Goal: Ask a question

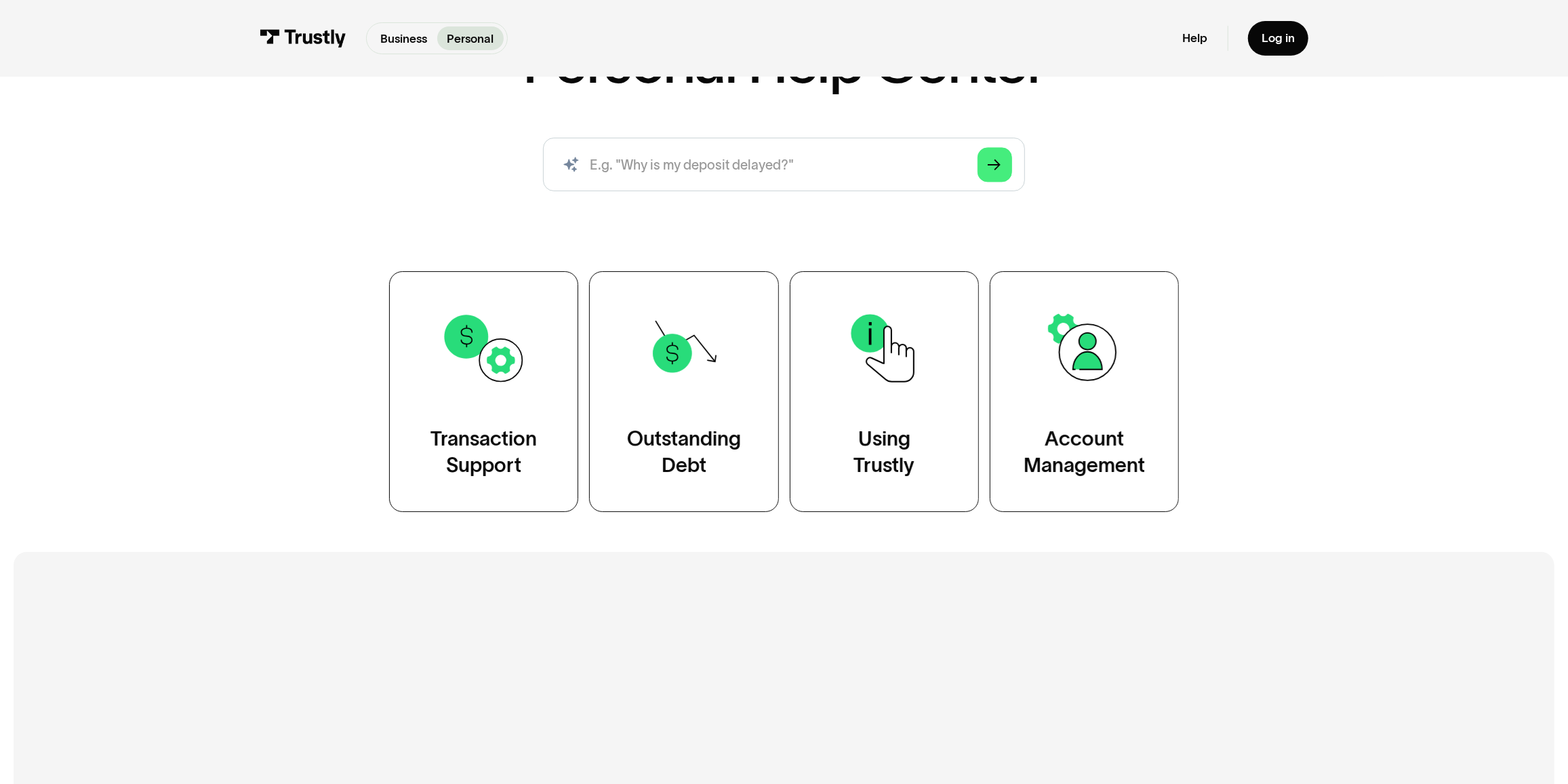
scroll to position [184, 0]
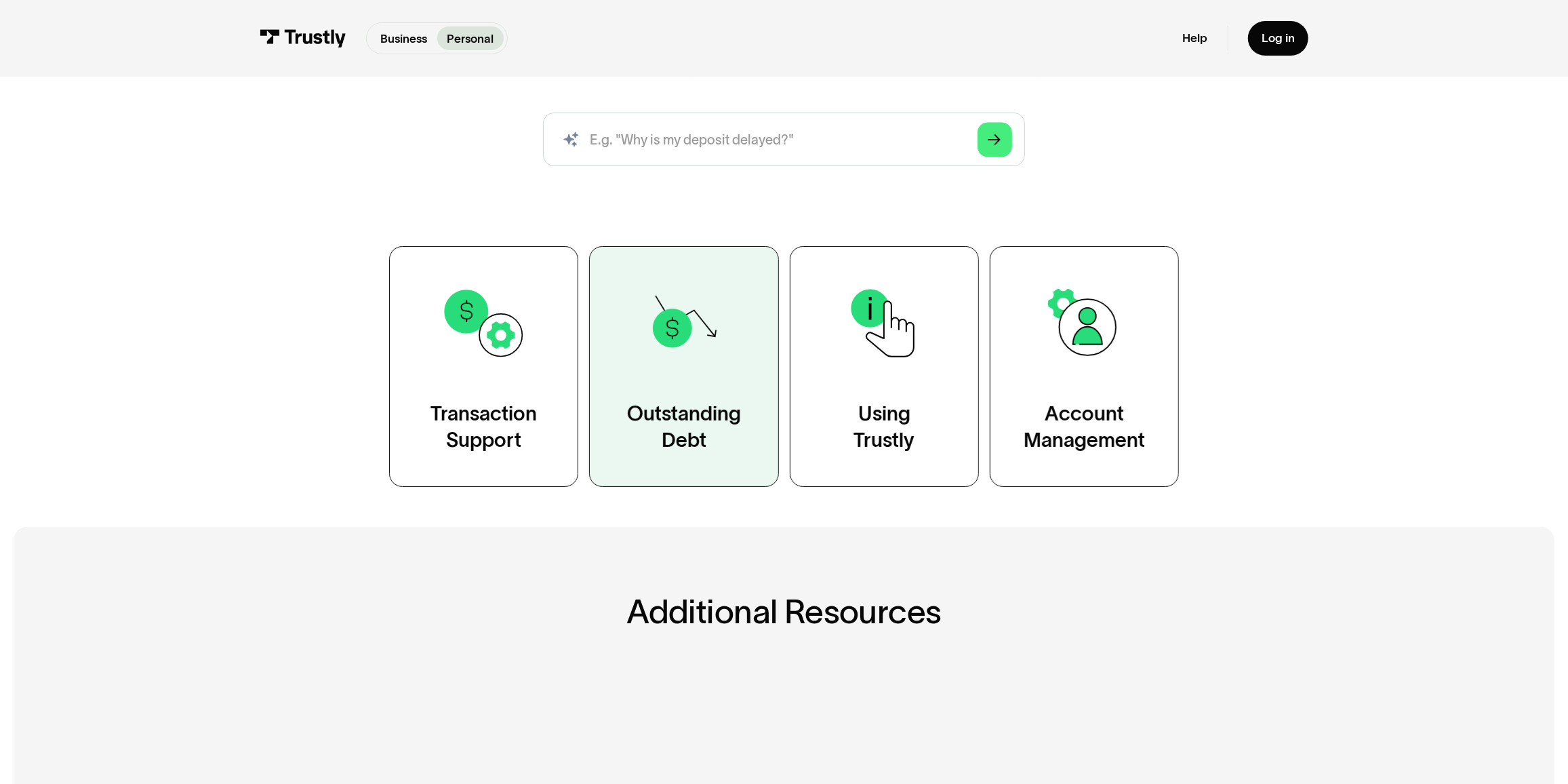
click at [699, 416] on div "Outstanding Debt" at bounding box center [683, 427] width 114 height 53
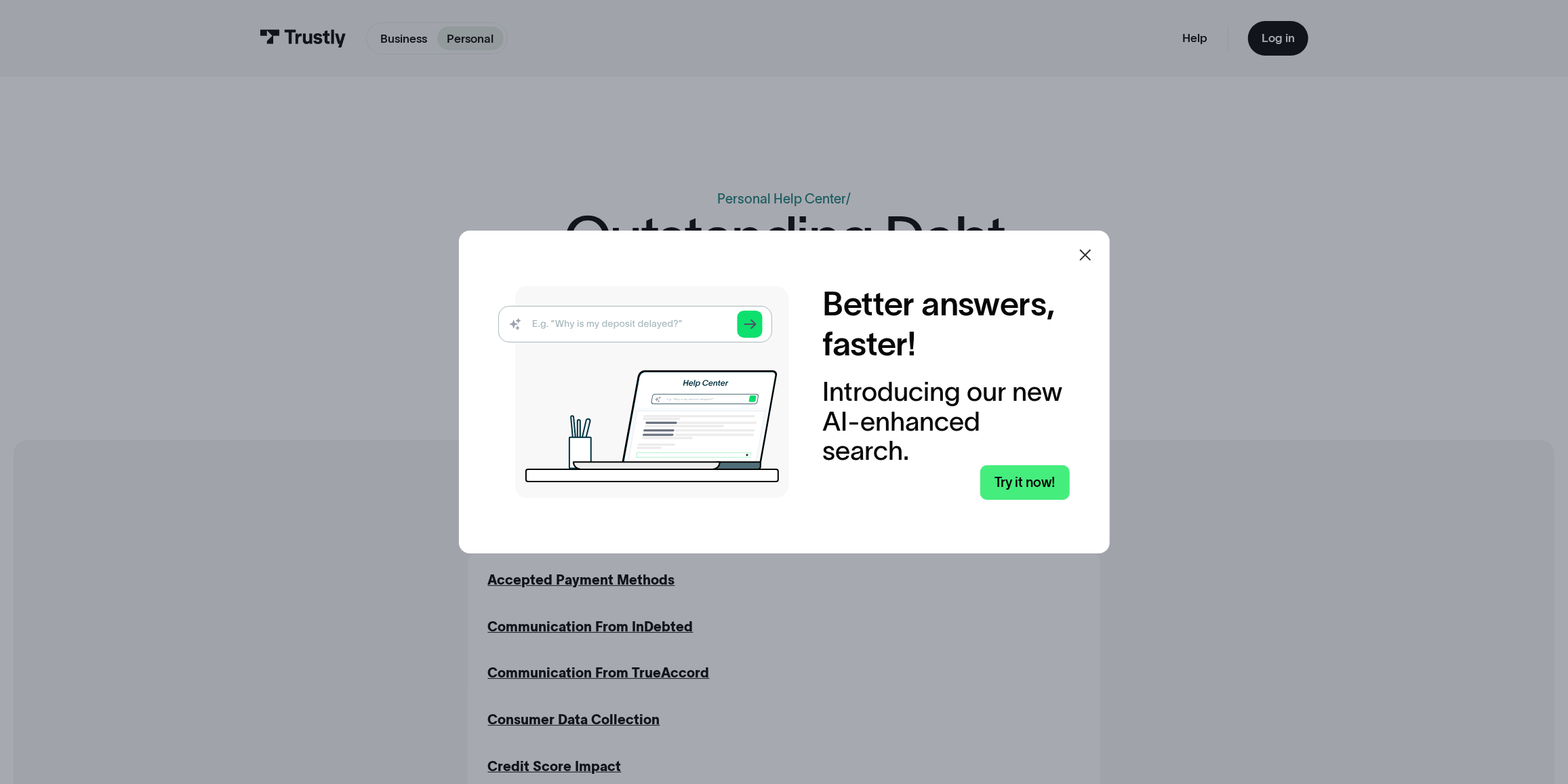
click at [1089, 257] on icon at bounding box center [1085, 255] width 16 height 16
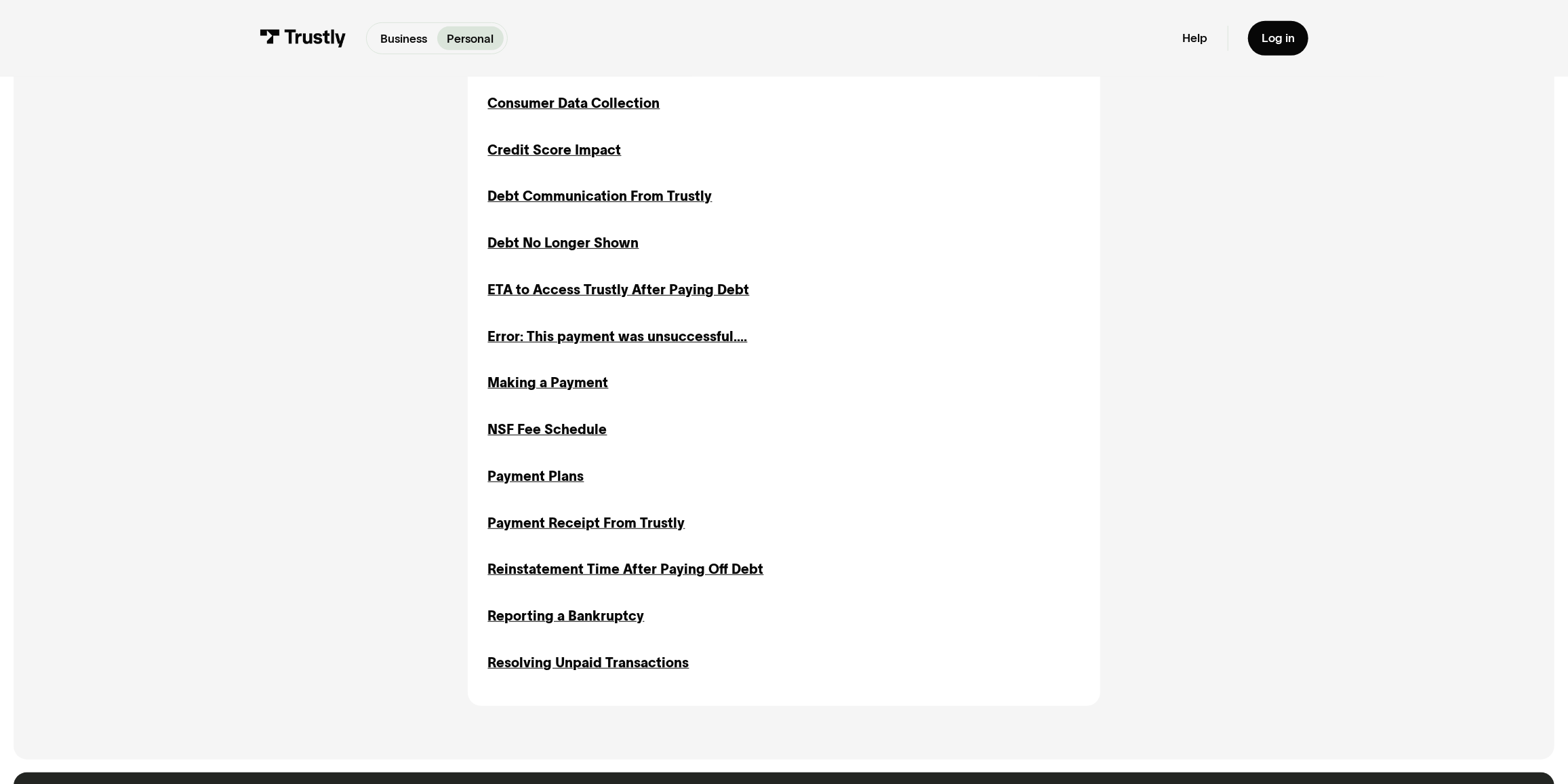
scroll to position [986, 0]
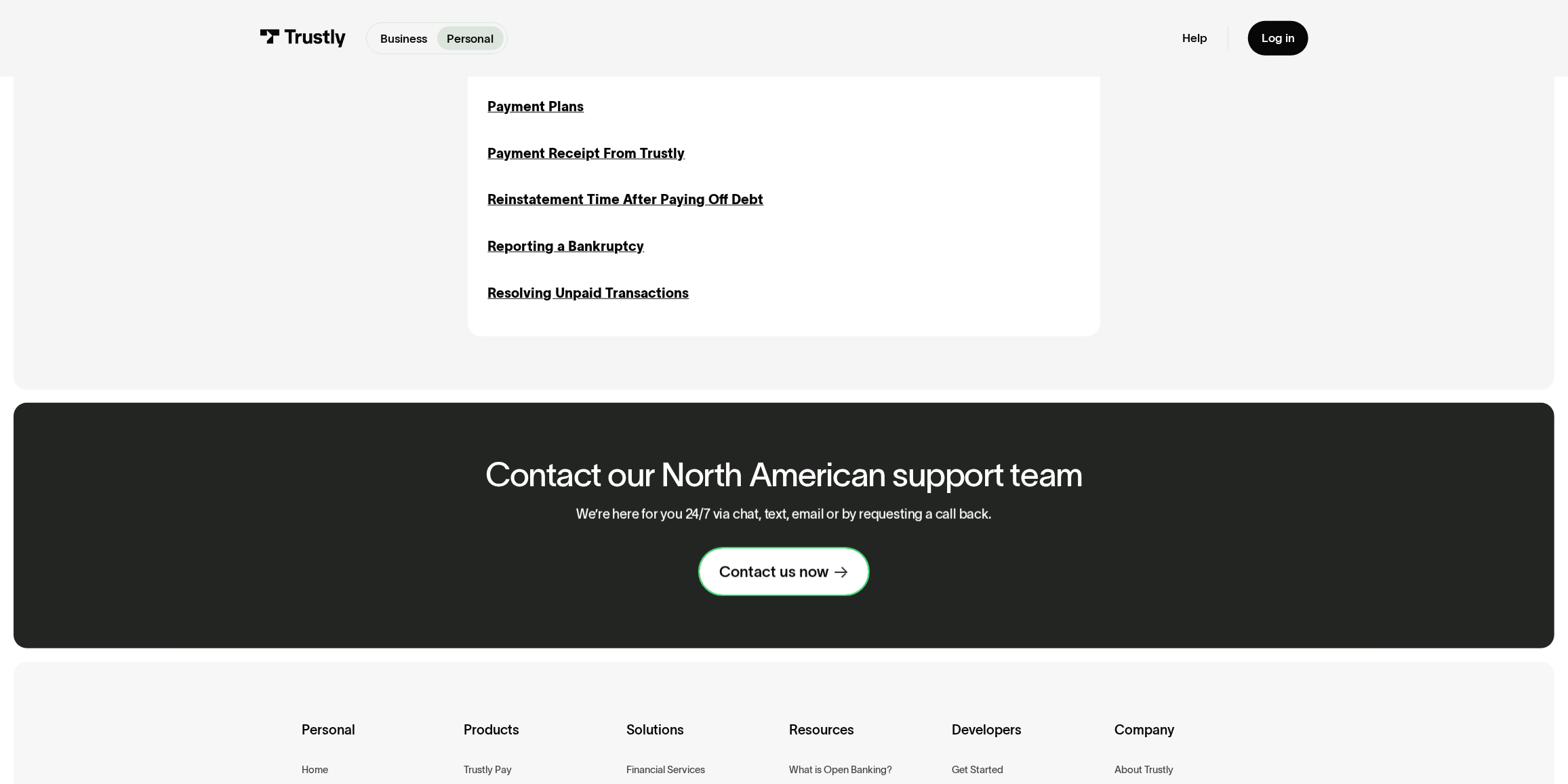
click at [830, 581] on link "Contact us now" at bounding box center [784, 571] width 168 height 46
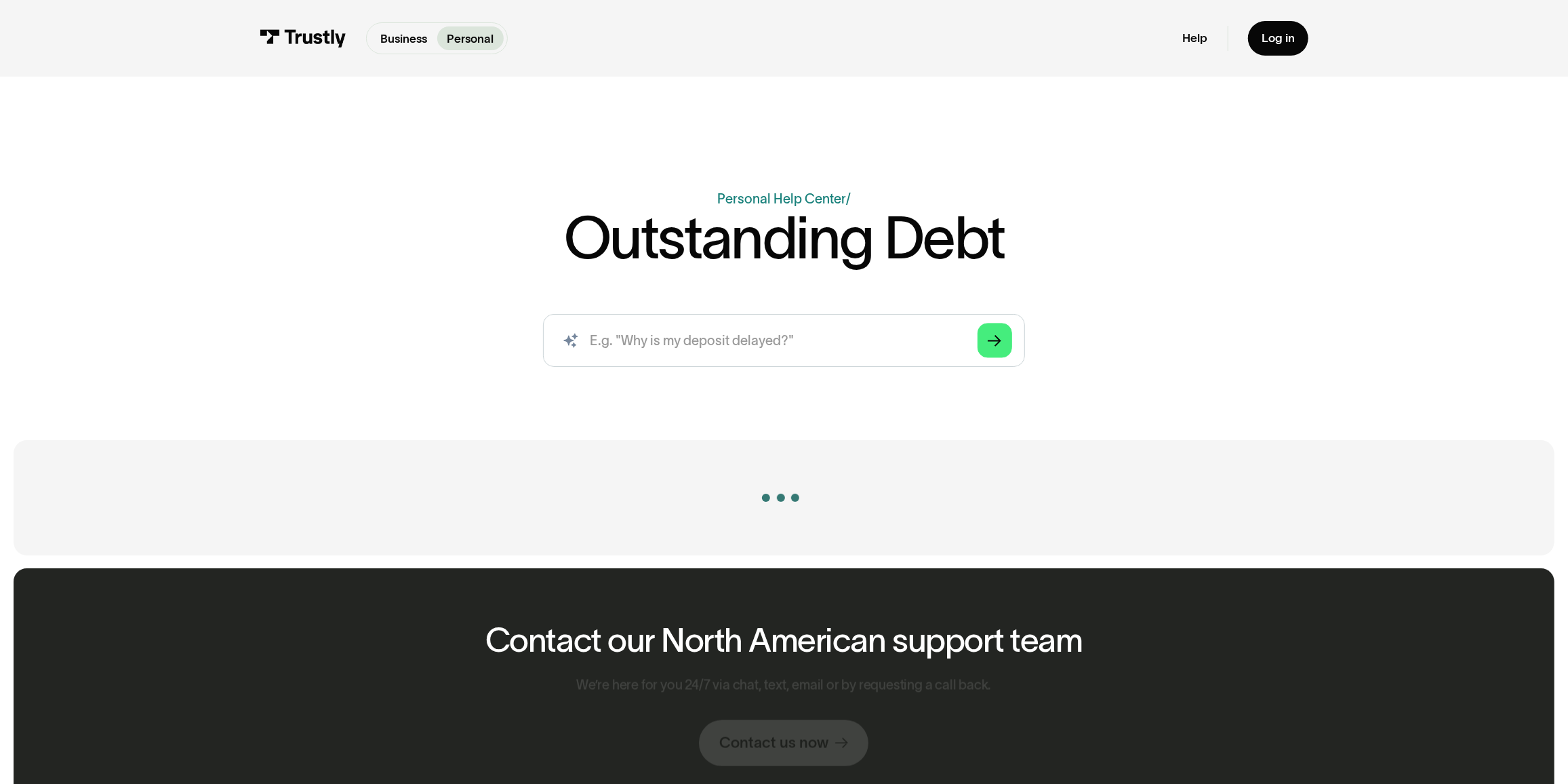
scroll to position [1392, 0]
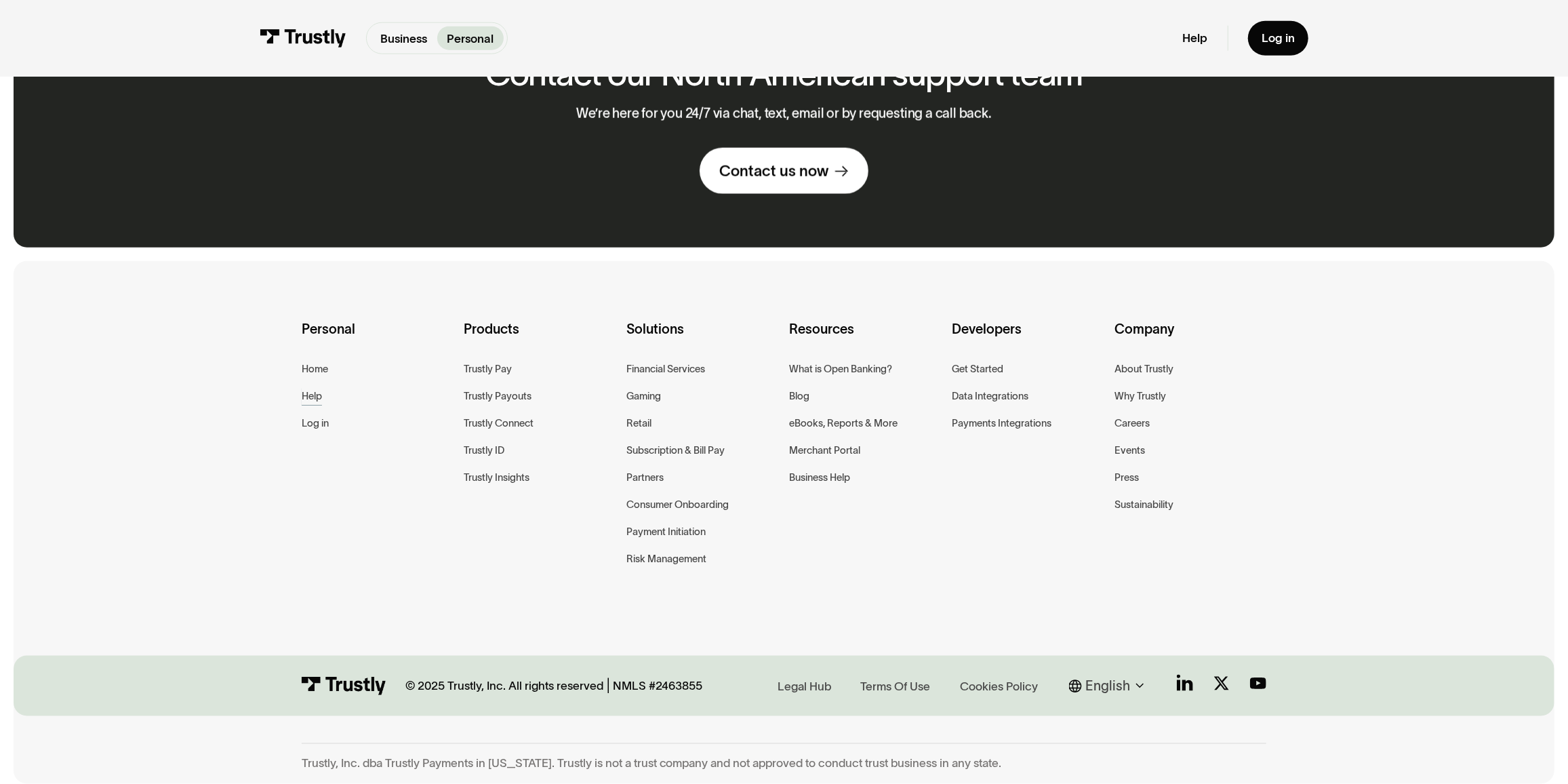
click at [303, 393] on div "Help" at bounding box center [312, 396] width 21 height 17
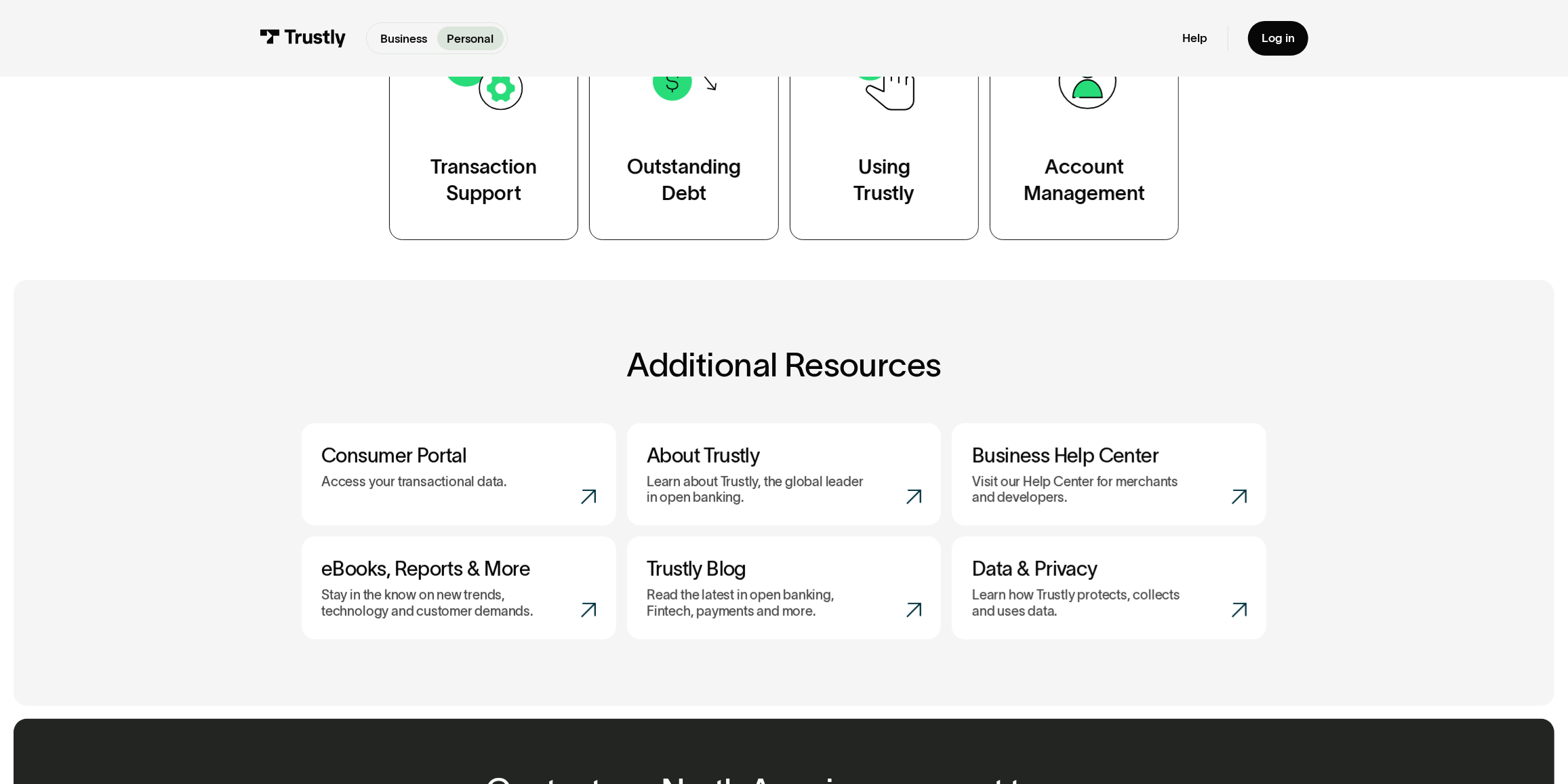
scroll to position [369, 0]
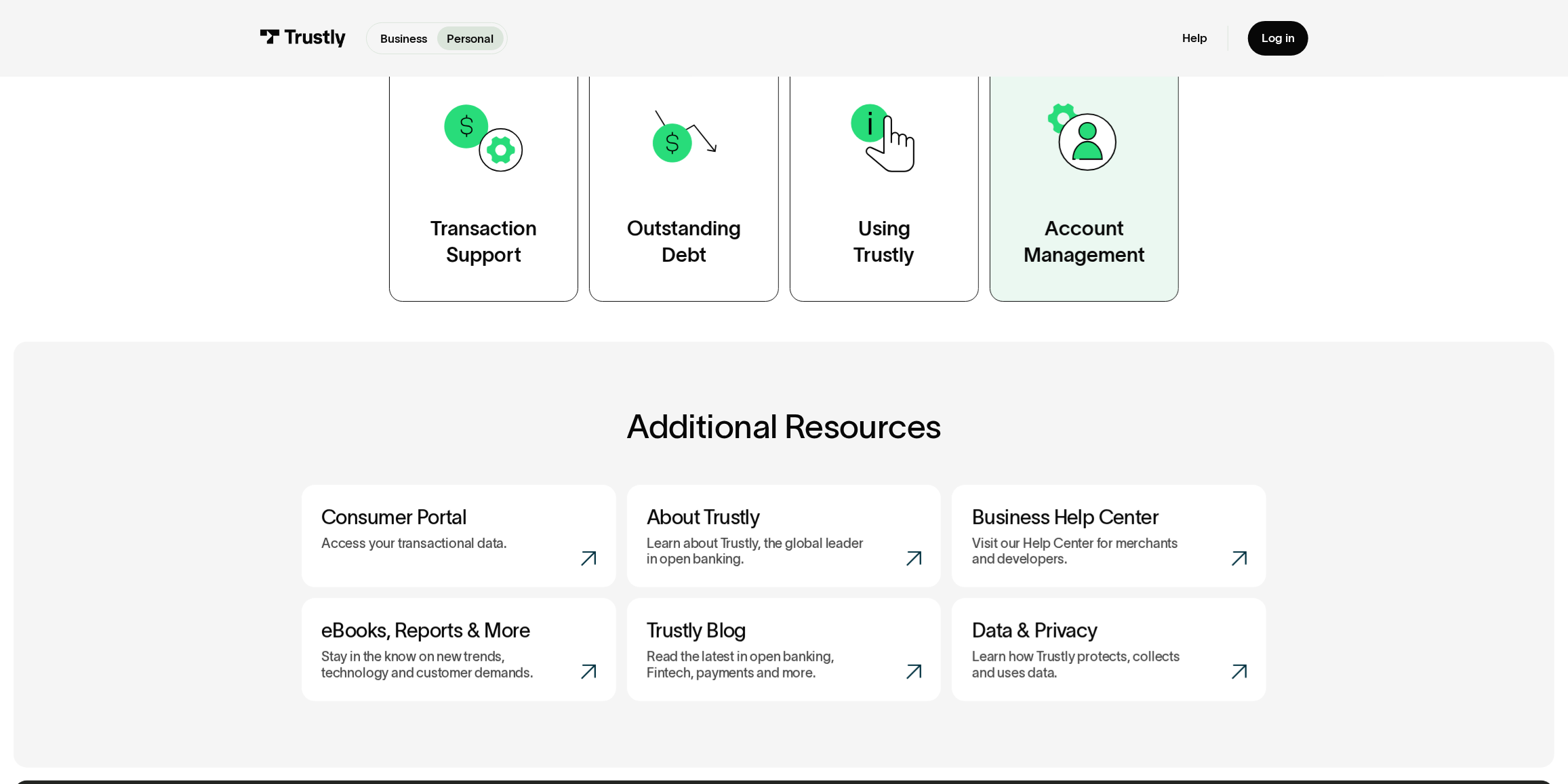
click at [1090, 243] on div "Account Management" at bounding box center [1084, 241] width 122 height 53
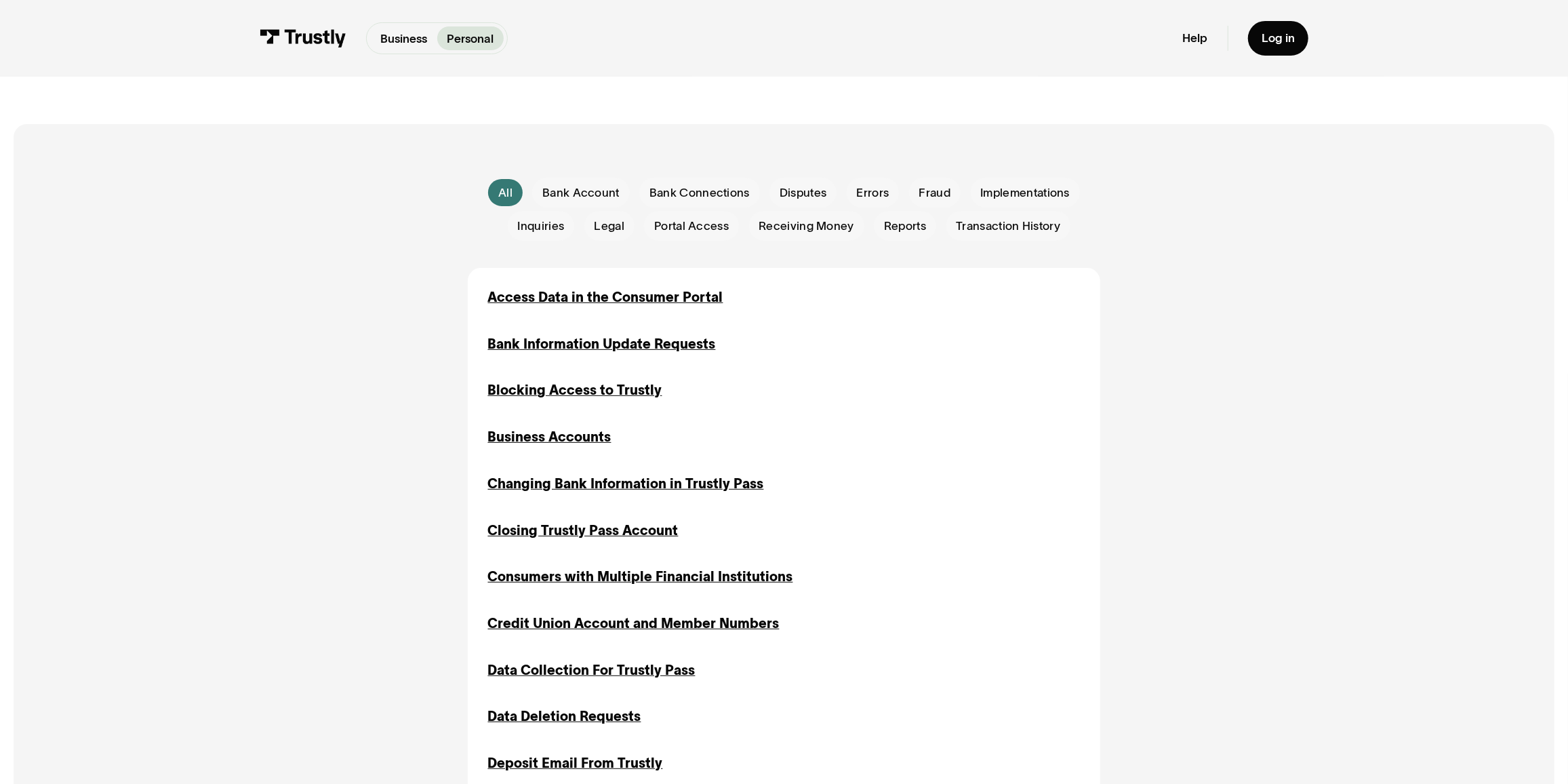
scroll to position [369, 0]
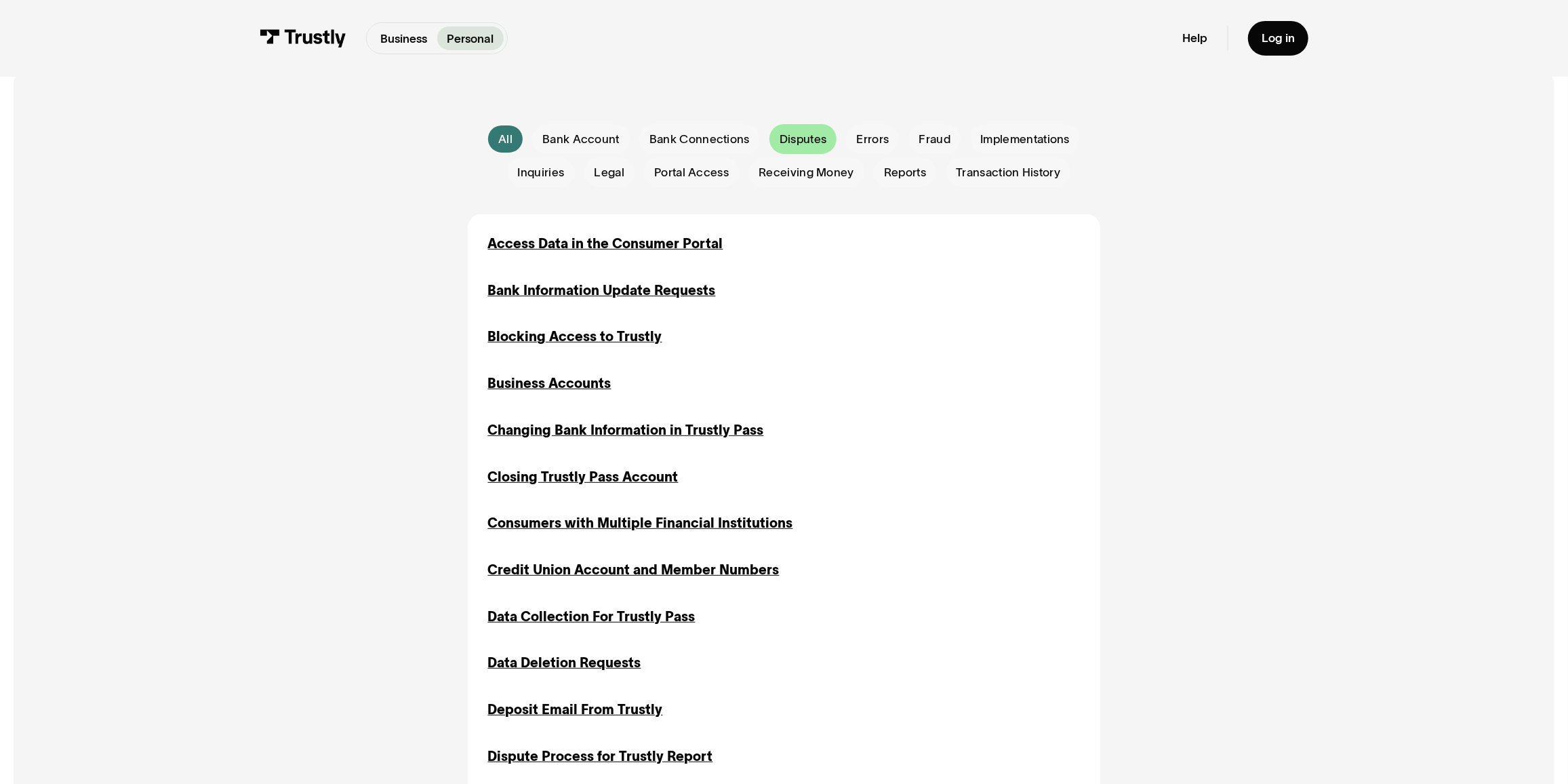
click at [791, 140] on span "Disputes" at bounding box center [802, 139] width 47 height 17
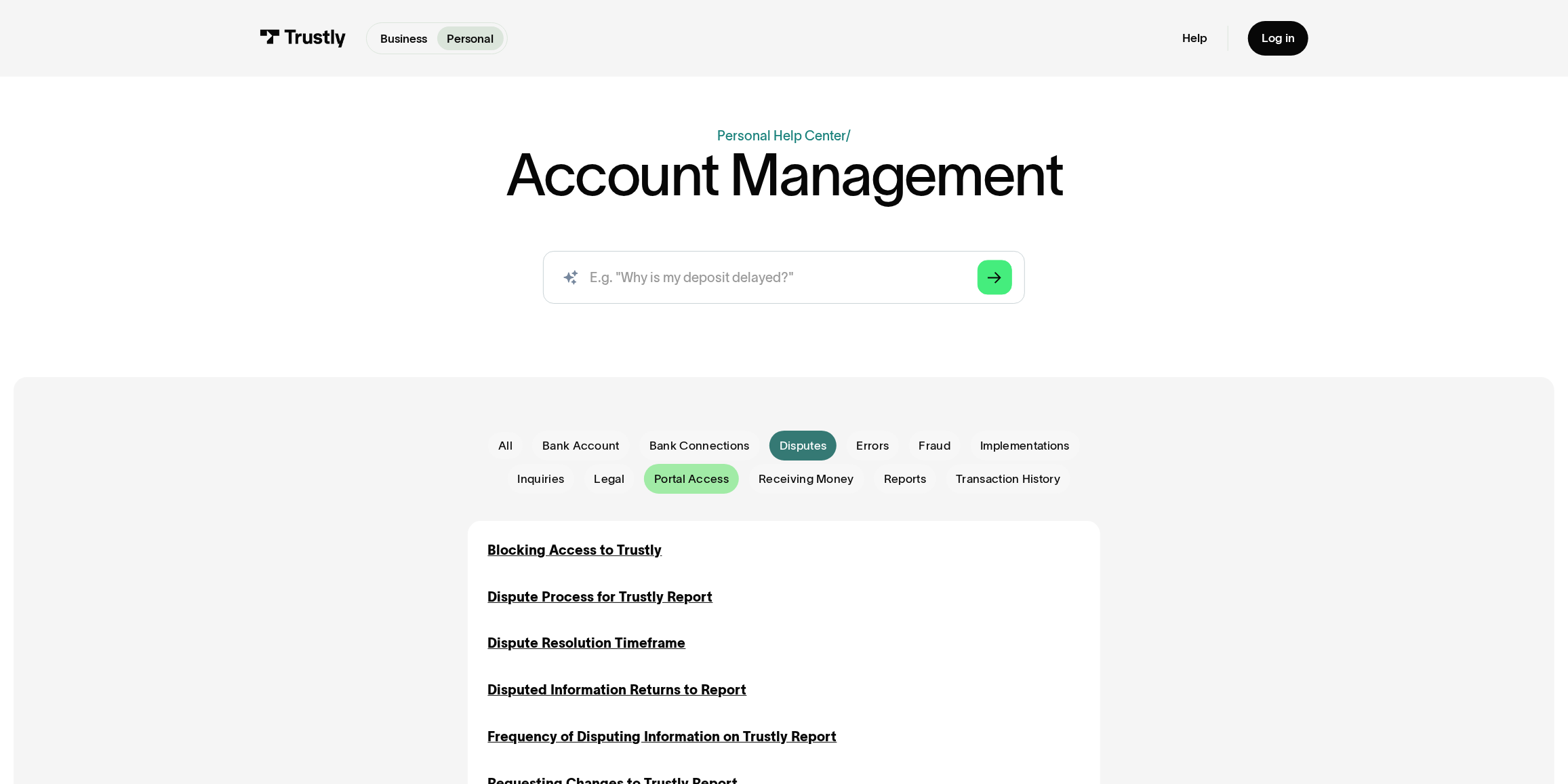
scroll to position [61, 0]
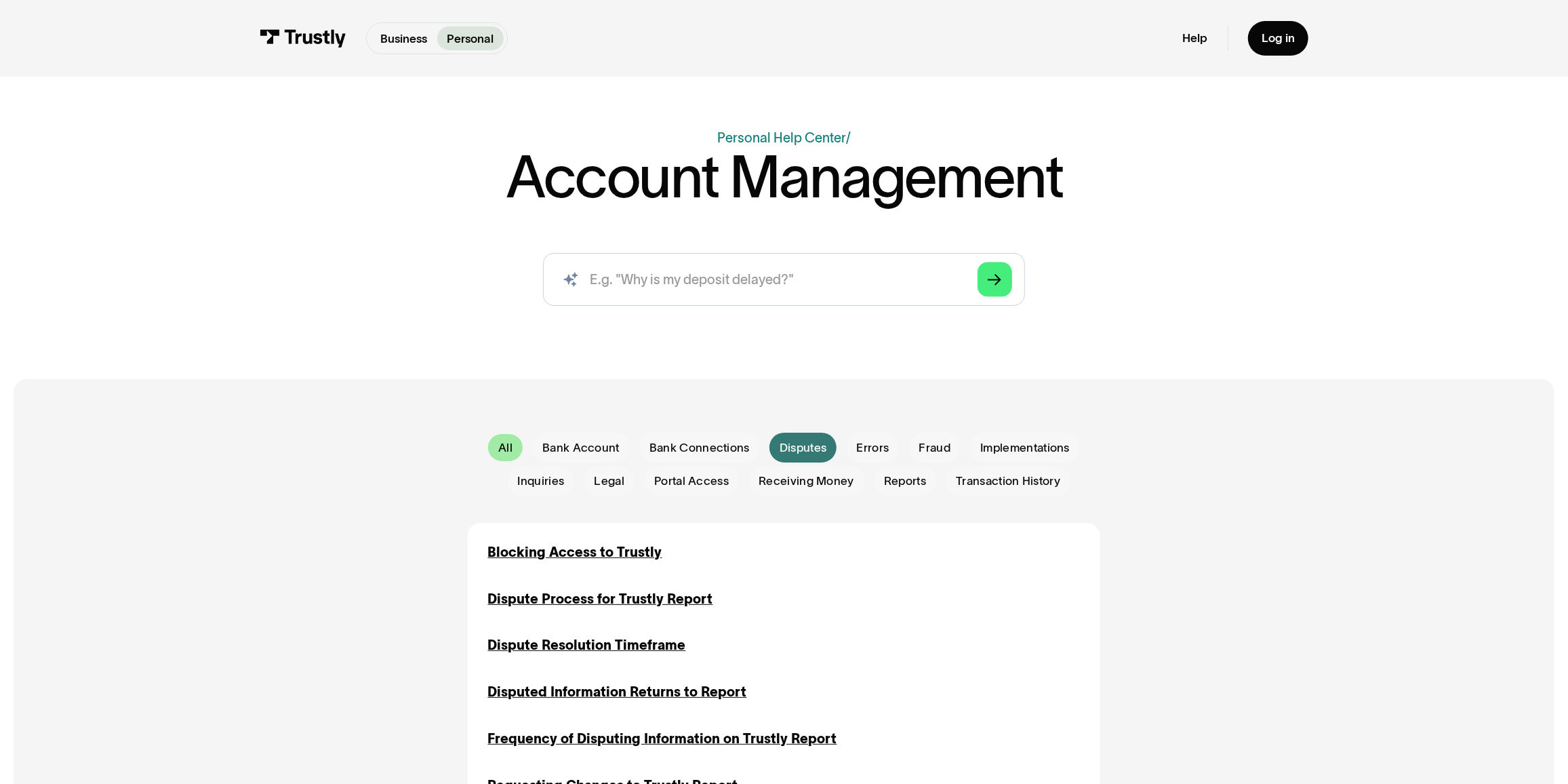
click at [504, 451] on div "All" at bounding box center [505, 447] width 14 height 17
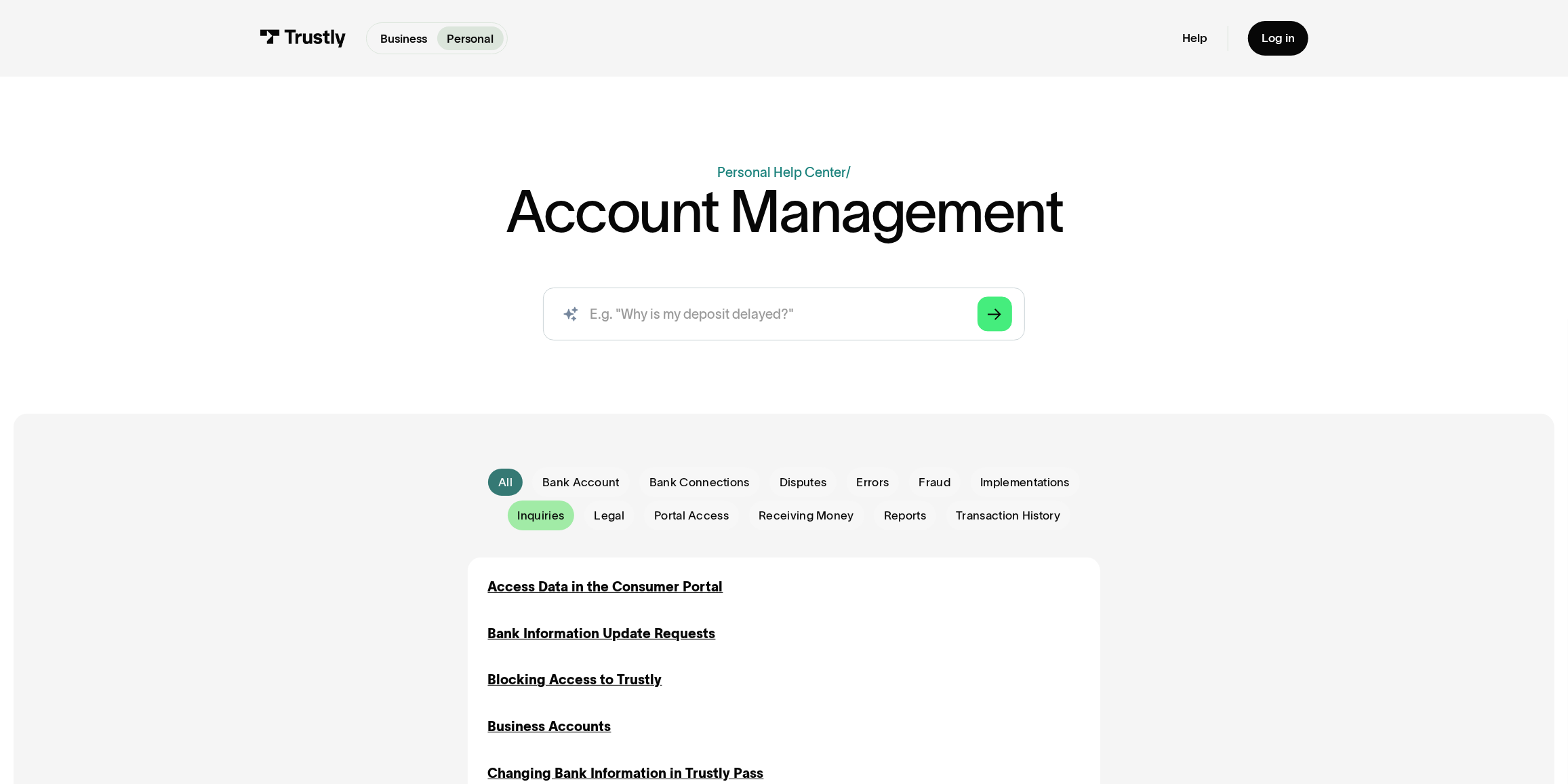
scroll to position [0, 0]
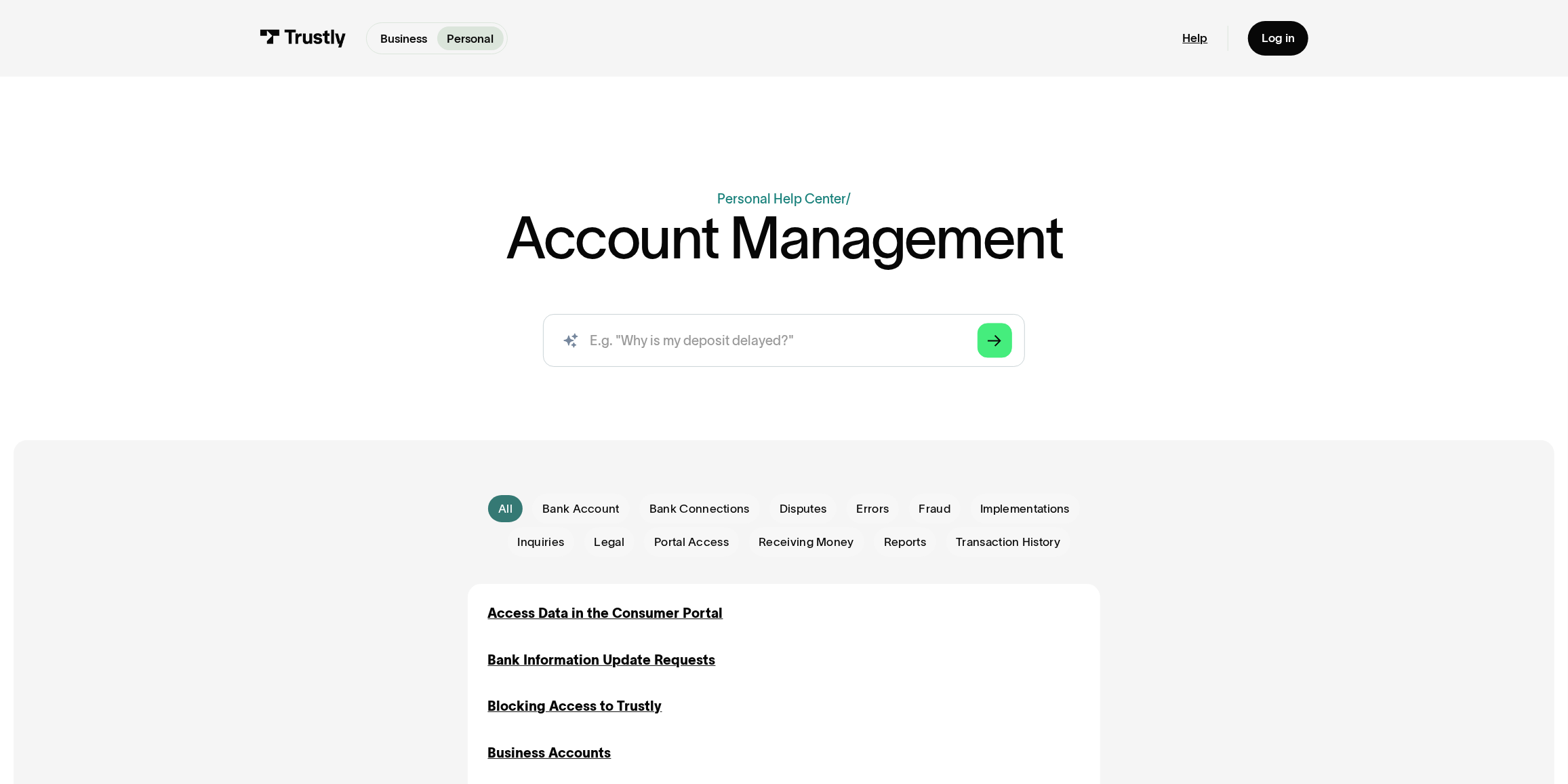
click at [1197, 35] on link "Help" at bounding box center [1195, 37] width 25 height 15
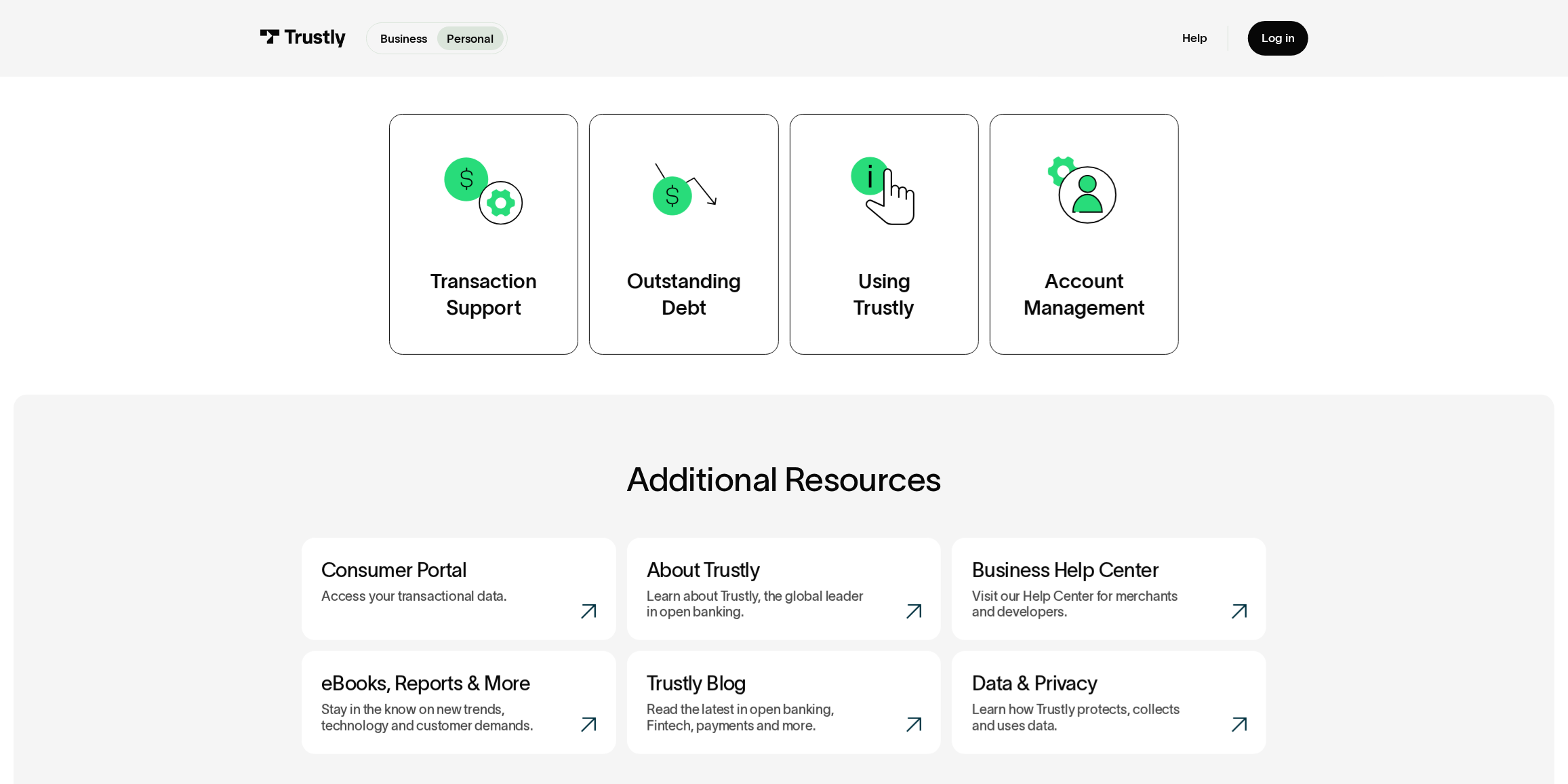
scroll to position [307, 0]
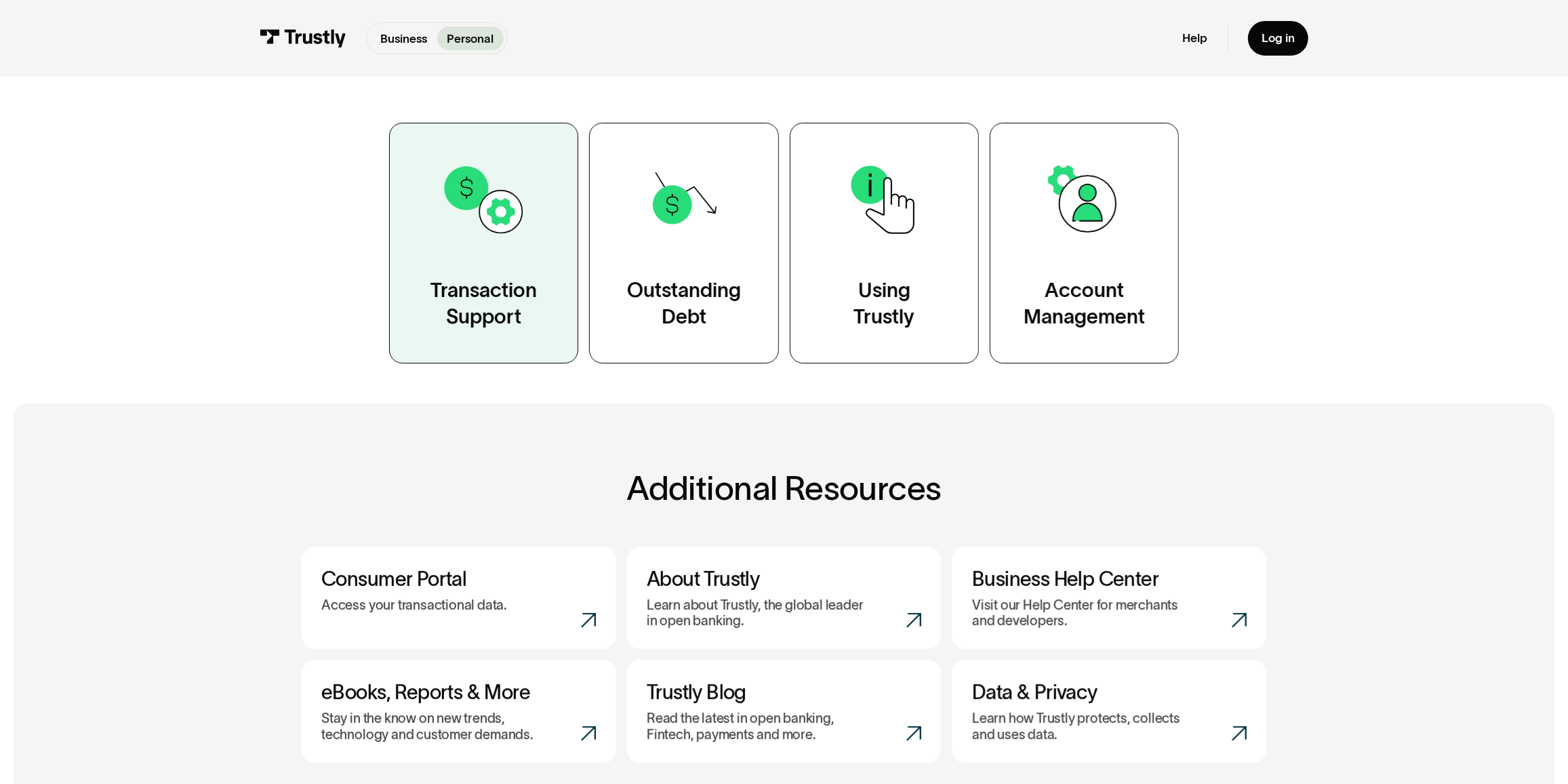
click at [508, 307] on div "Transaction Support" at bounding box center [484, 303] width 106 height 53
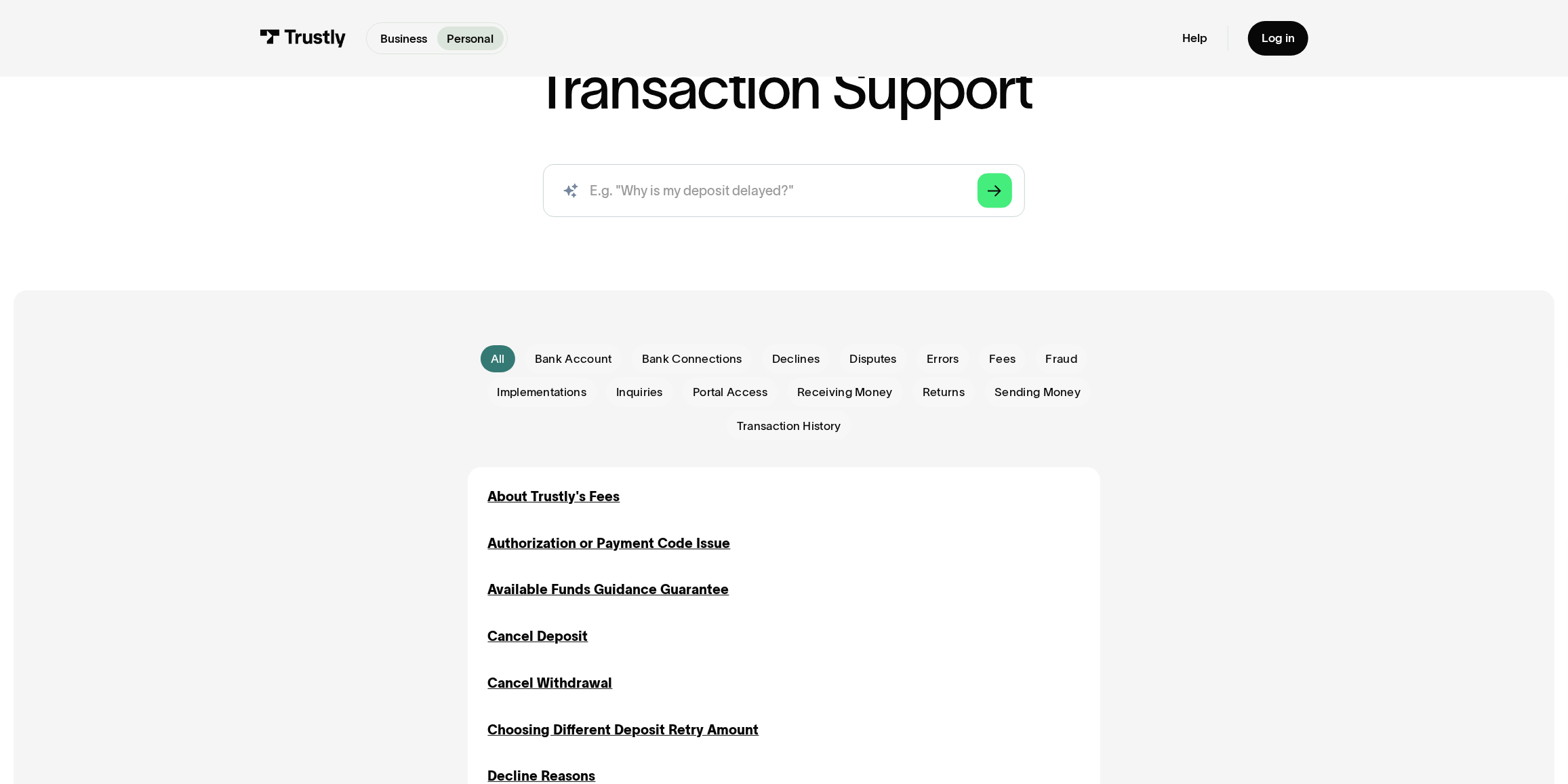
scroll to position [307, 0]
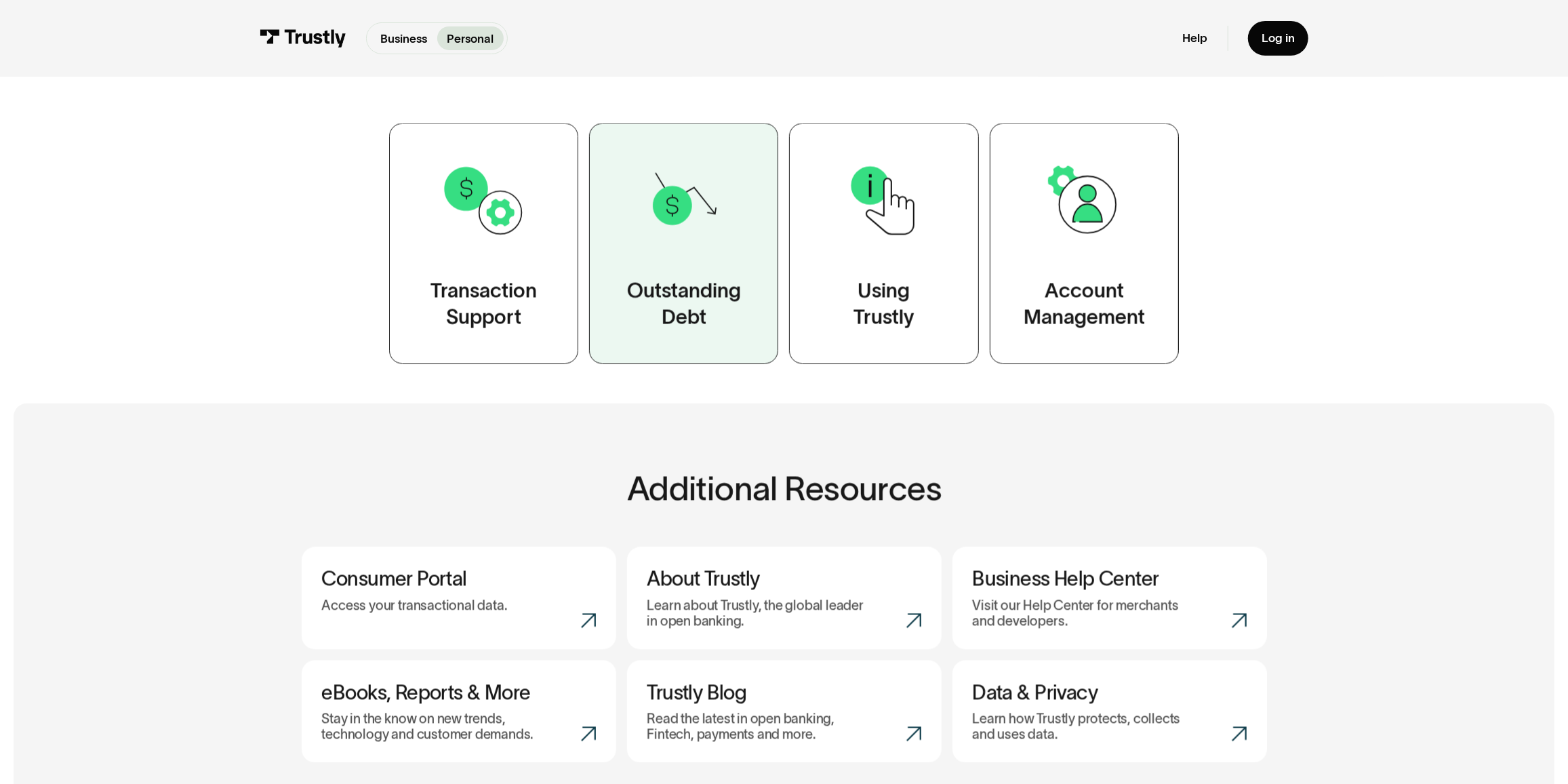
click at [704, 275] on link "Outstanding Debt" at bounding box center [684, 242] width 189 height 241
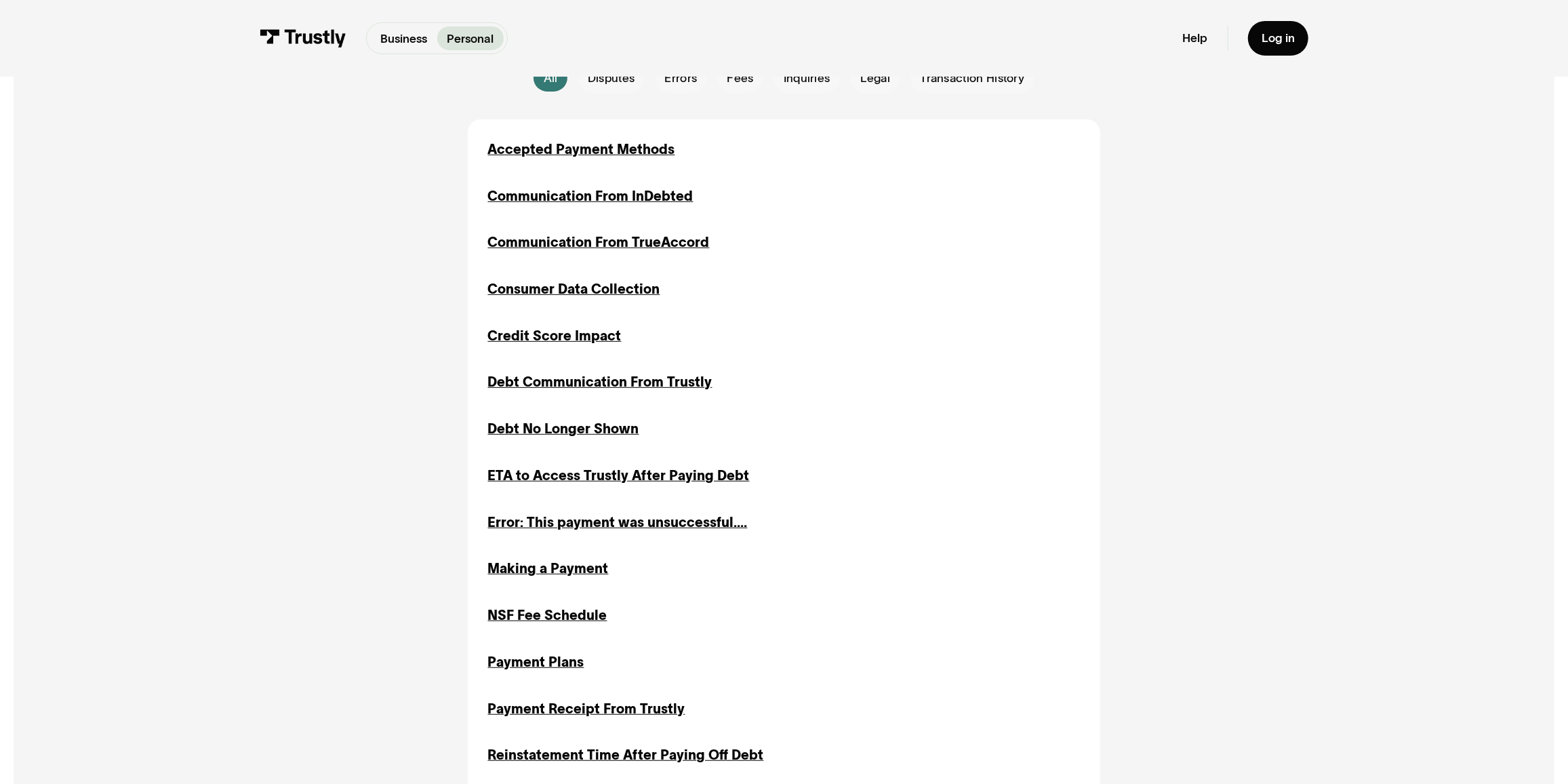
scroll to position [616, 0]
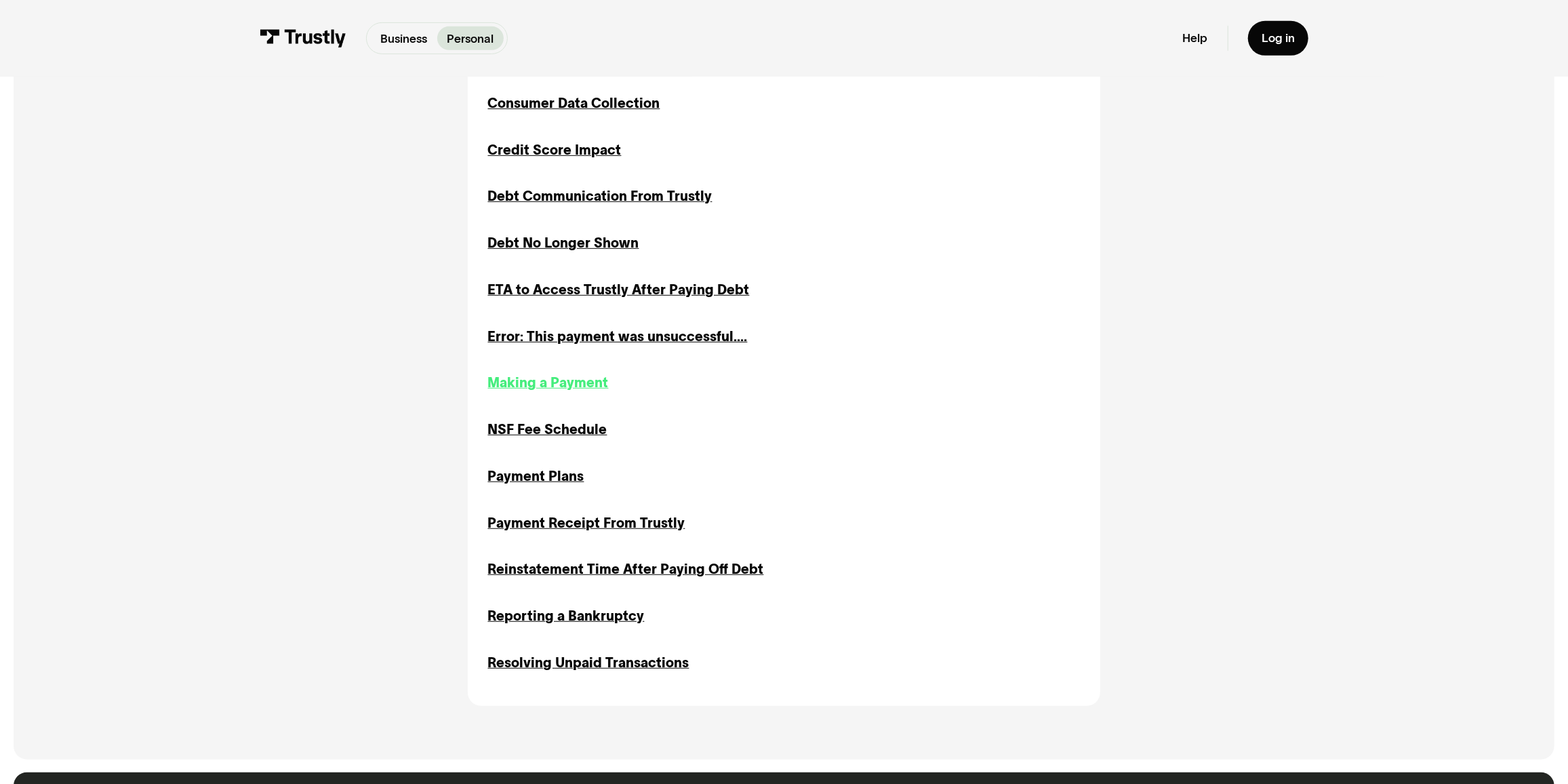
click at [556, 383] on div "Making a Payment" at bounding box center [548, 382] width 121 height 20
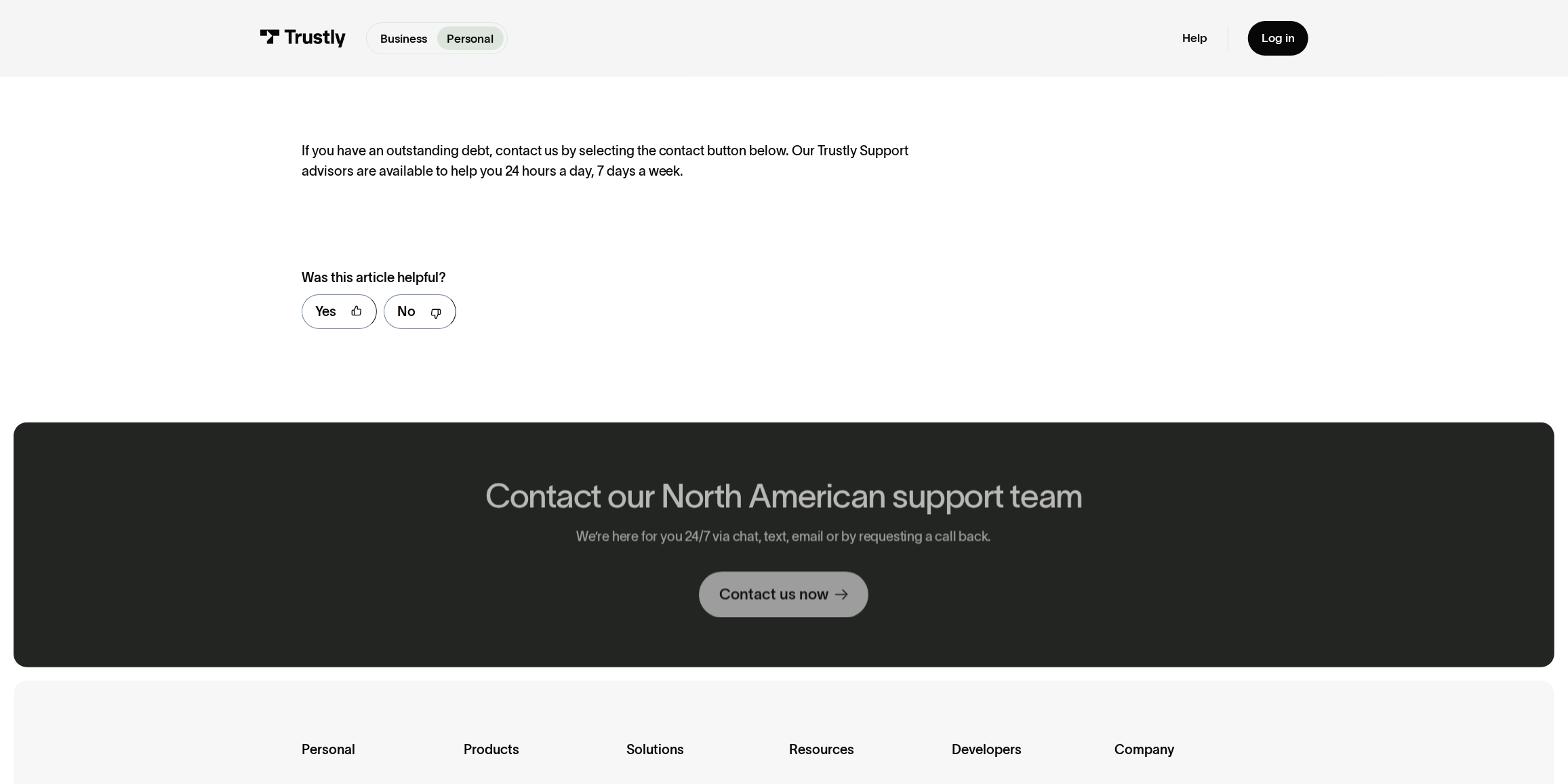
scroll to position [307, 0]
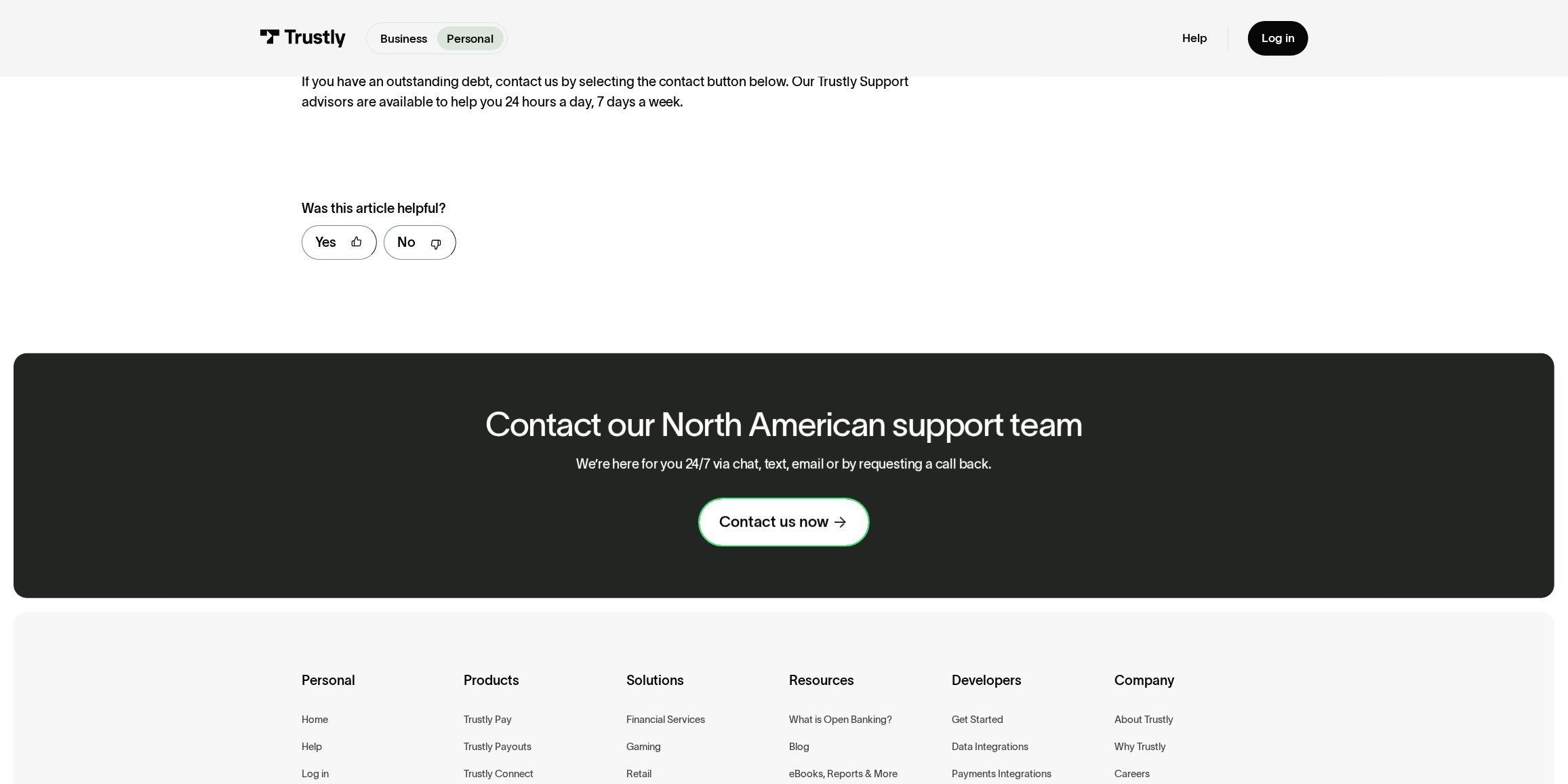
click at [801, 531] on div "Contact us now" at bounding box center [773, 521] width 109 height 20
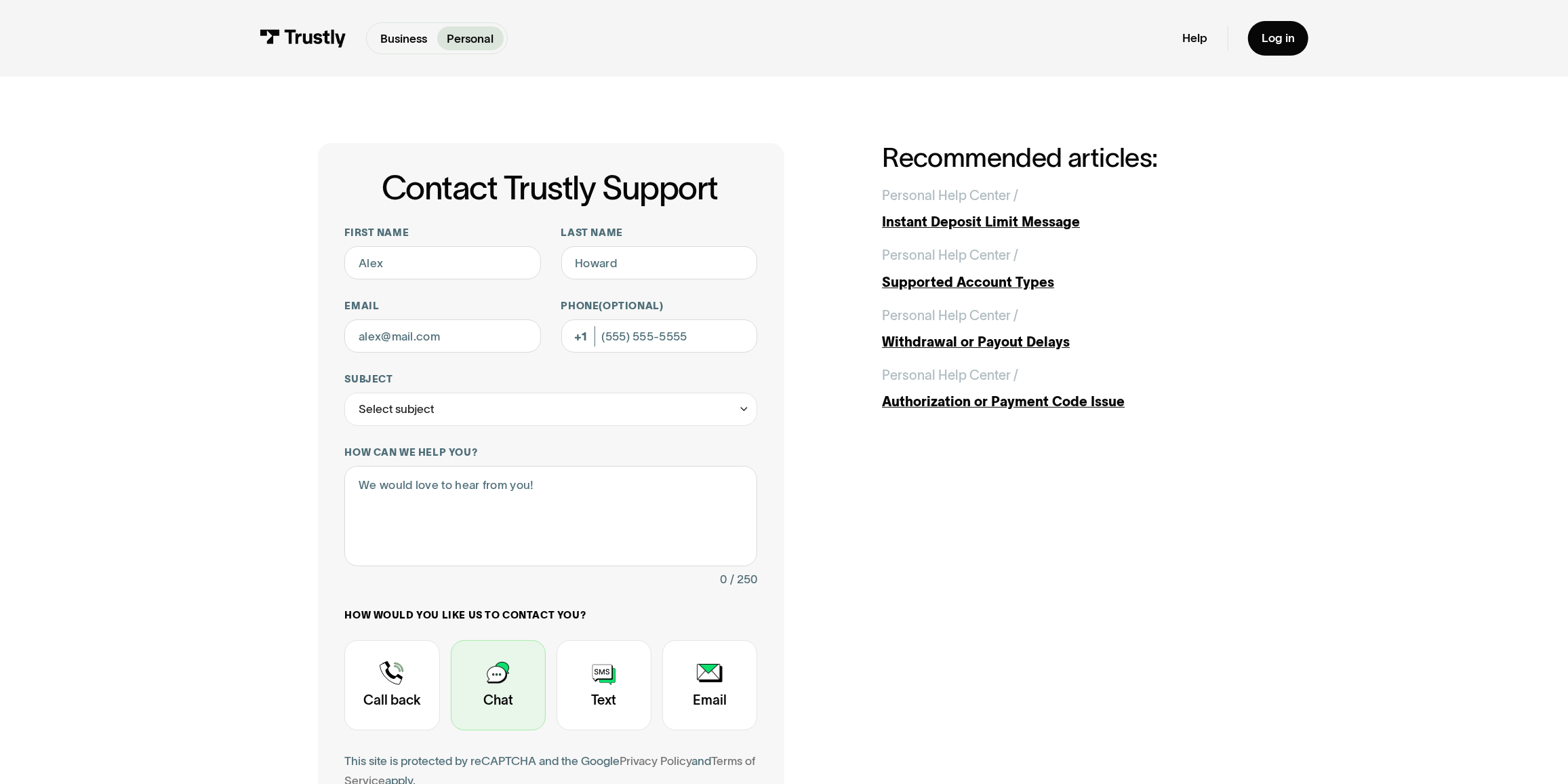
click at [512, 696] on div "Contact Trustly Support" at bounding box center [498, 686] width 95 height 91
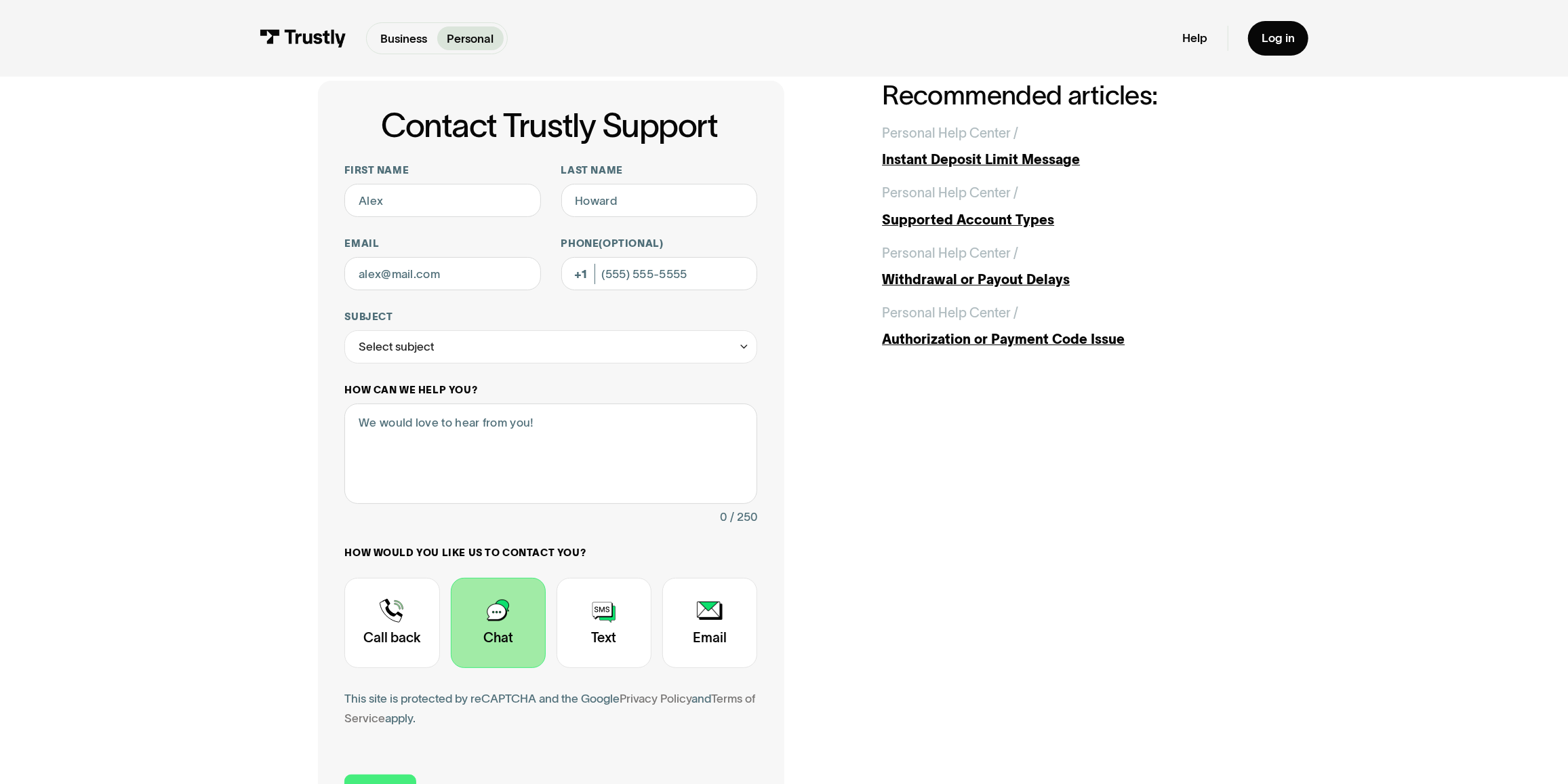
scroll to position [61, 0]
click at [392, 201] on input "First name" at bounding box center [442, 202] width 196 height 33
type input "Michael"
type input "Catalano"
type input "[EMAIL_ADDRESS][DOMAIN_NAME]"
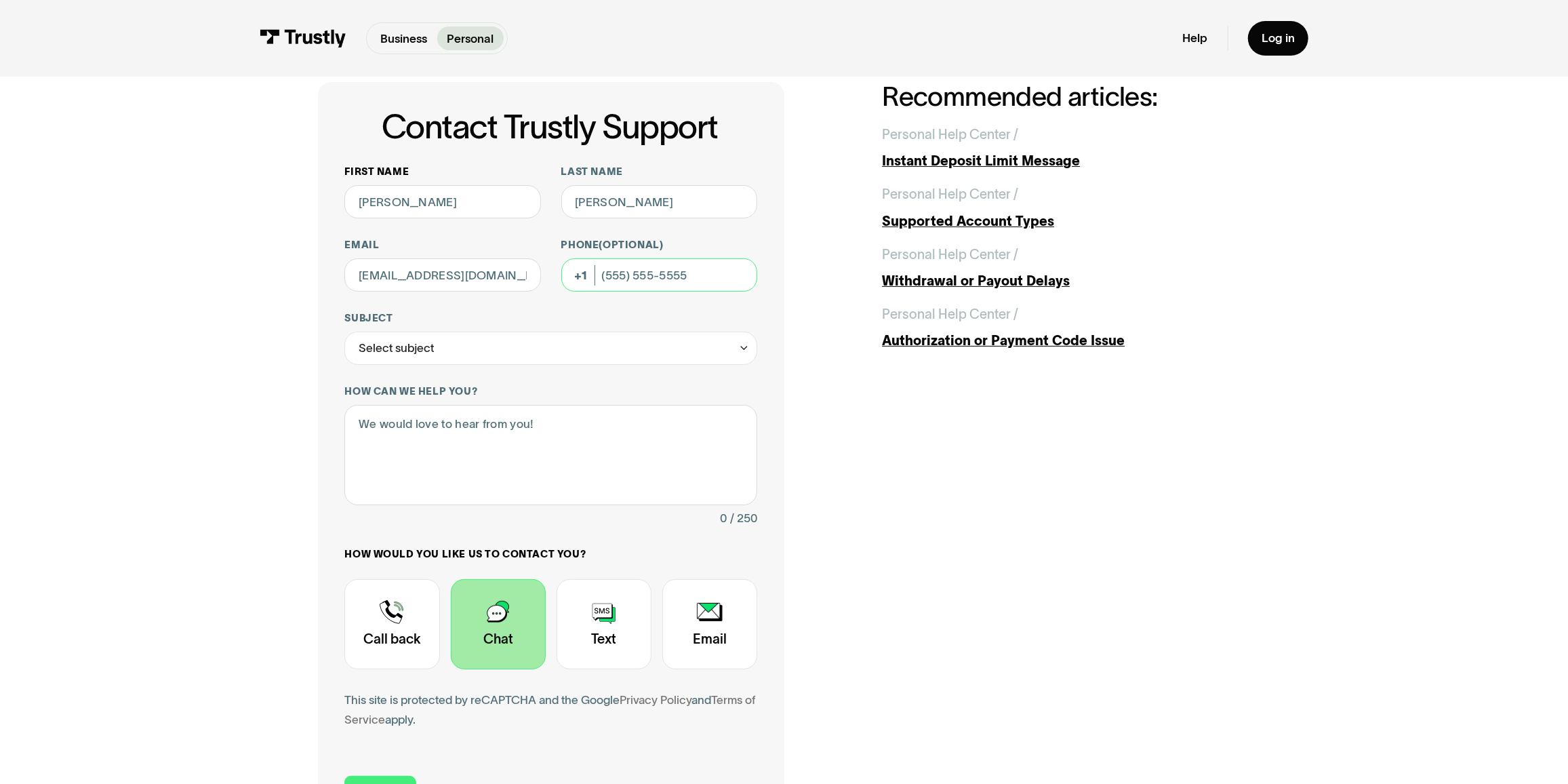
type input "(973) 287-9059"
drag, startPoint x: 525, startPoint y: 278, endPoint x: 261, endPoint y: 272, distance: 264.1
click at [265, 272] on div "Contact Trustly Support First name Michael Last name Catalano Email mikecat0005…" at bounding box center [784, 460] width 1501 height 888
click at [438, 343] on div "Select subject" at bounding box center [551, 348] width 413 height 33
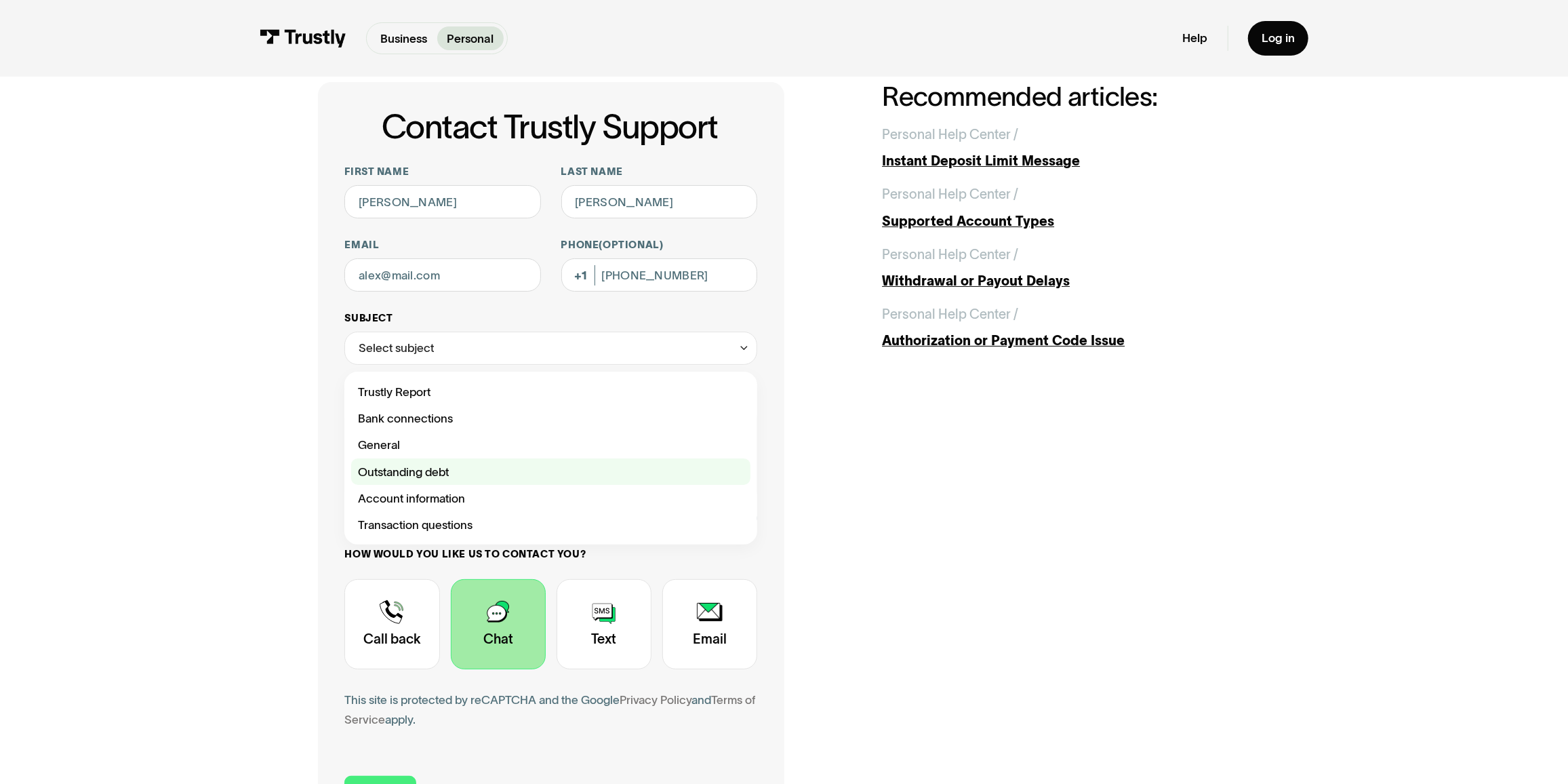
click at [434, 469] on div "Contact Trustly Support" at bounding box center [550, 471] width 400 height 26
type input "**********"
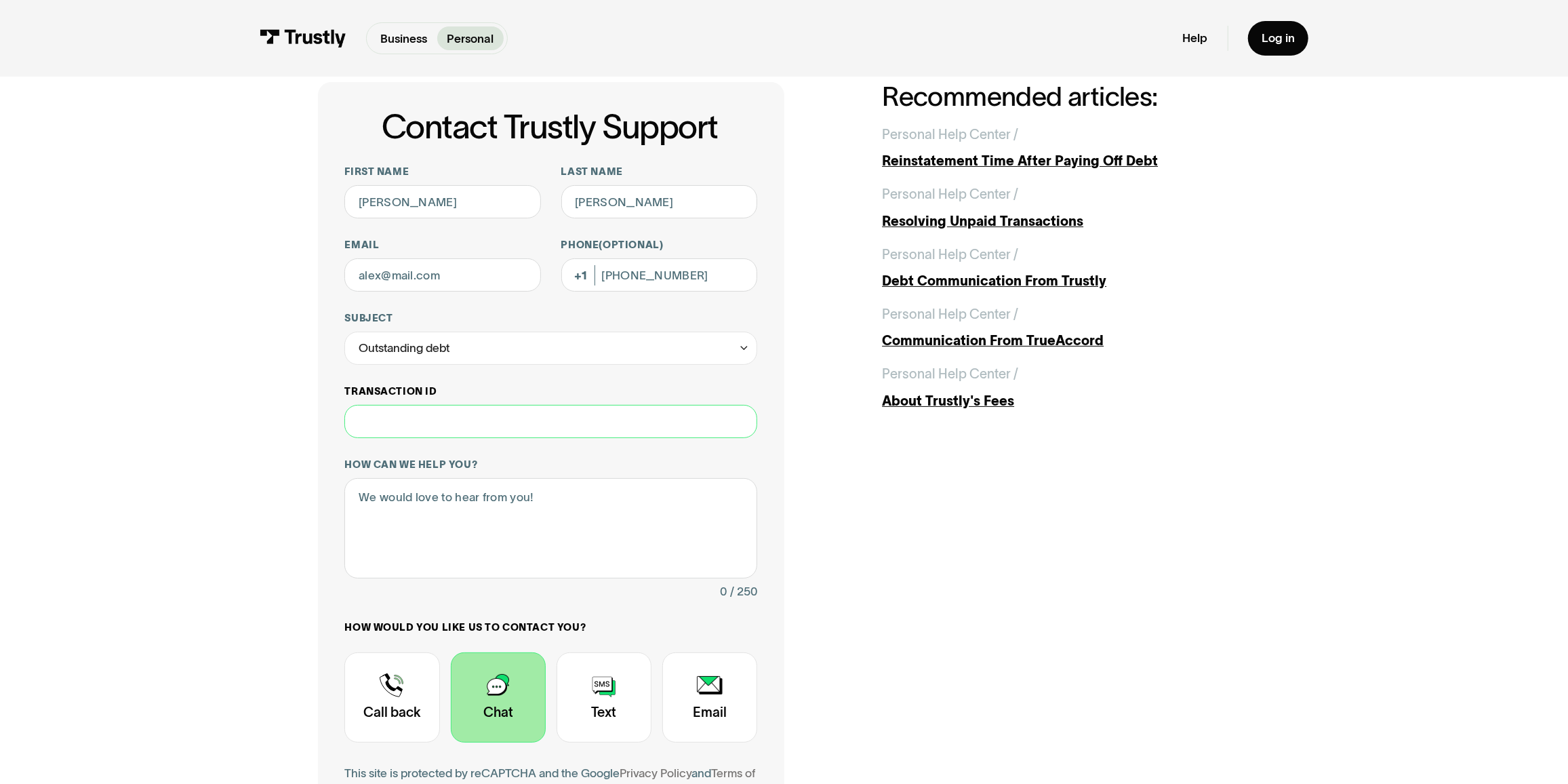
click at [419, 423] on input "Transaction ID" at bounding box center [551, 421] width 413 height 33
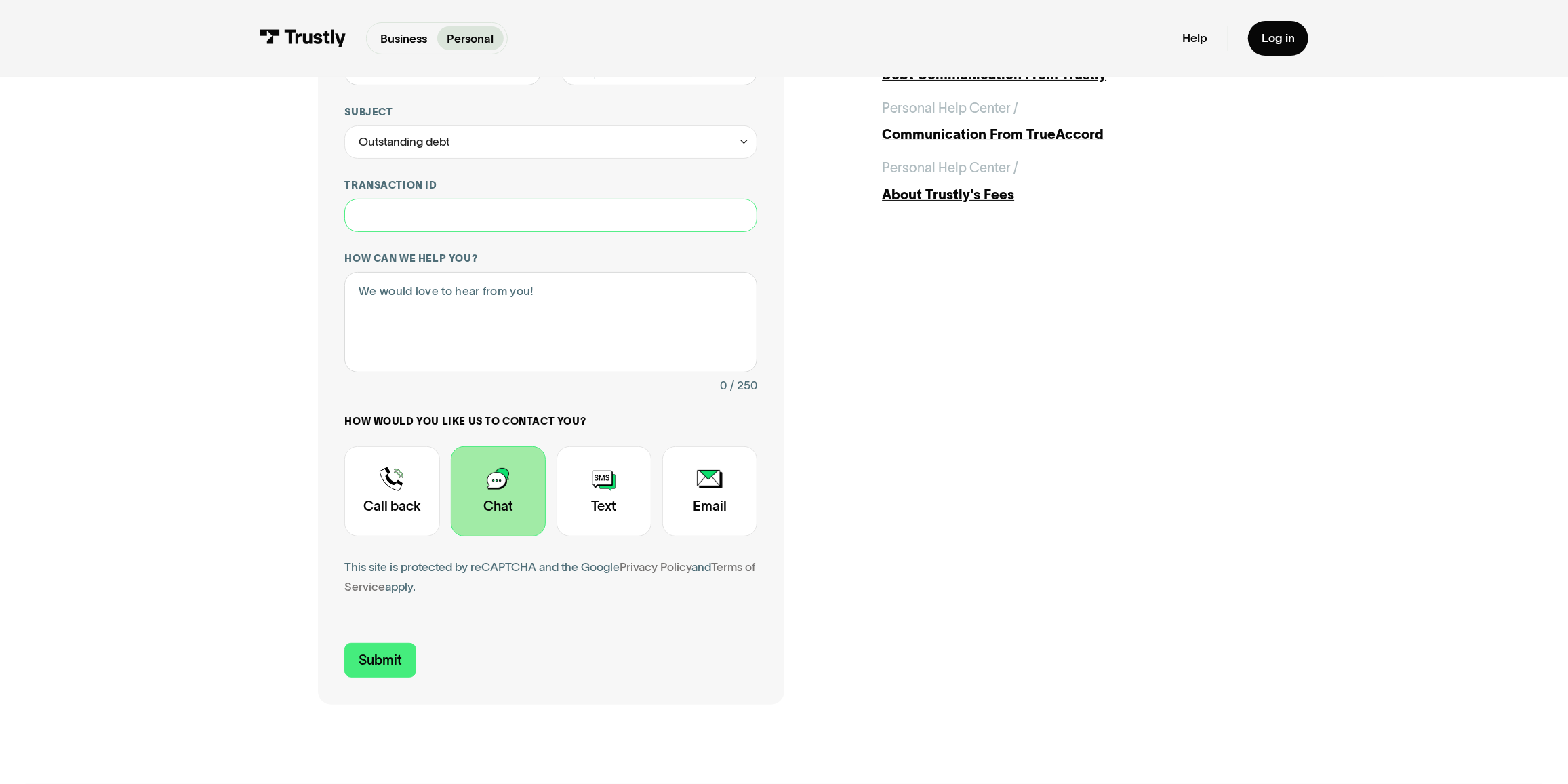
scroll to position [307, 0]
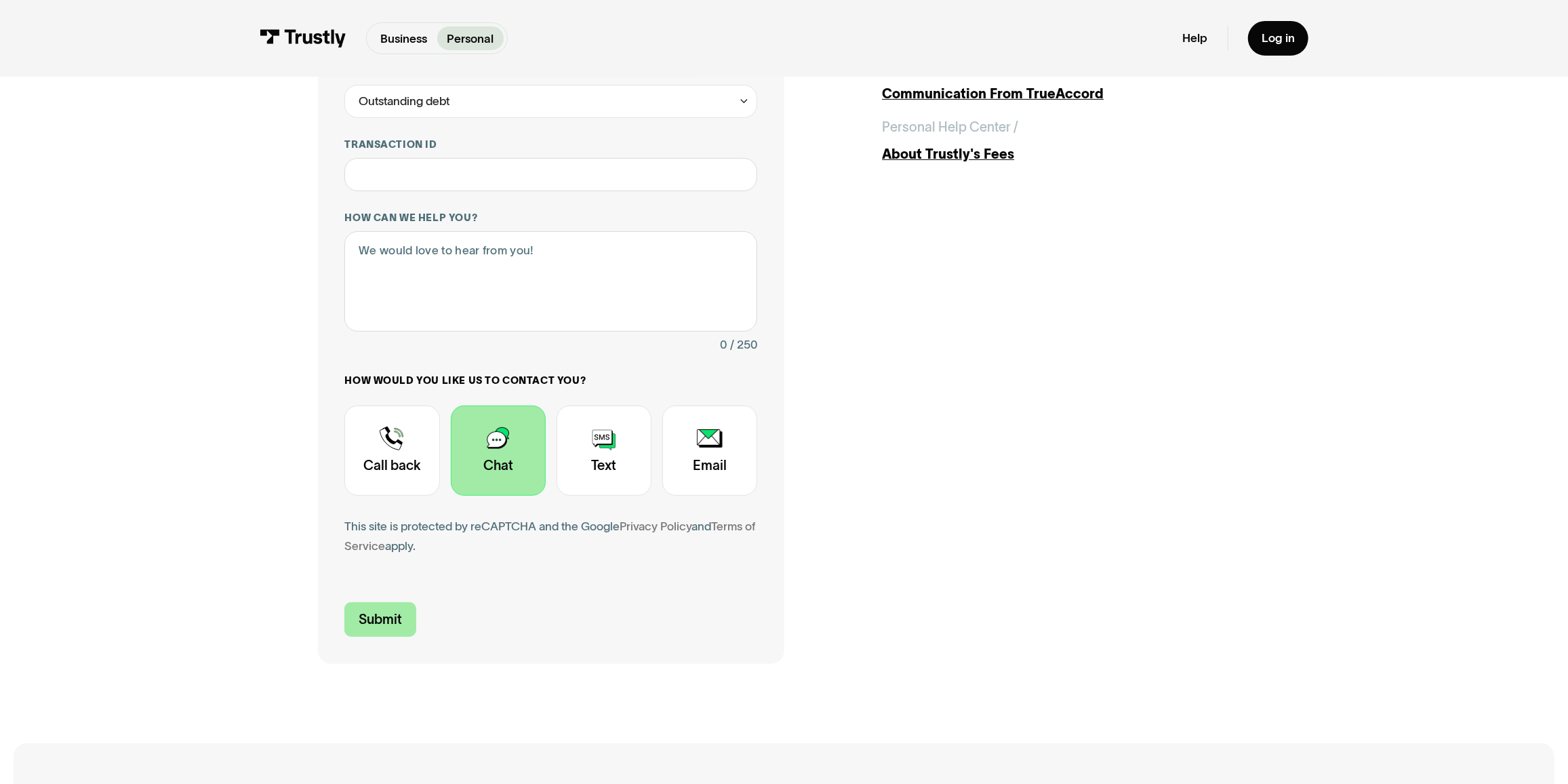
click at [385, 620] on input "Submit" at bounding box center [380, 620] width 71 height 35
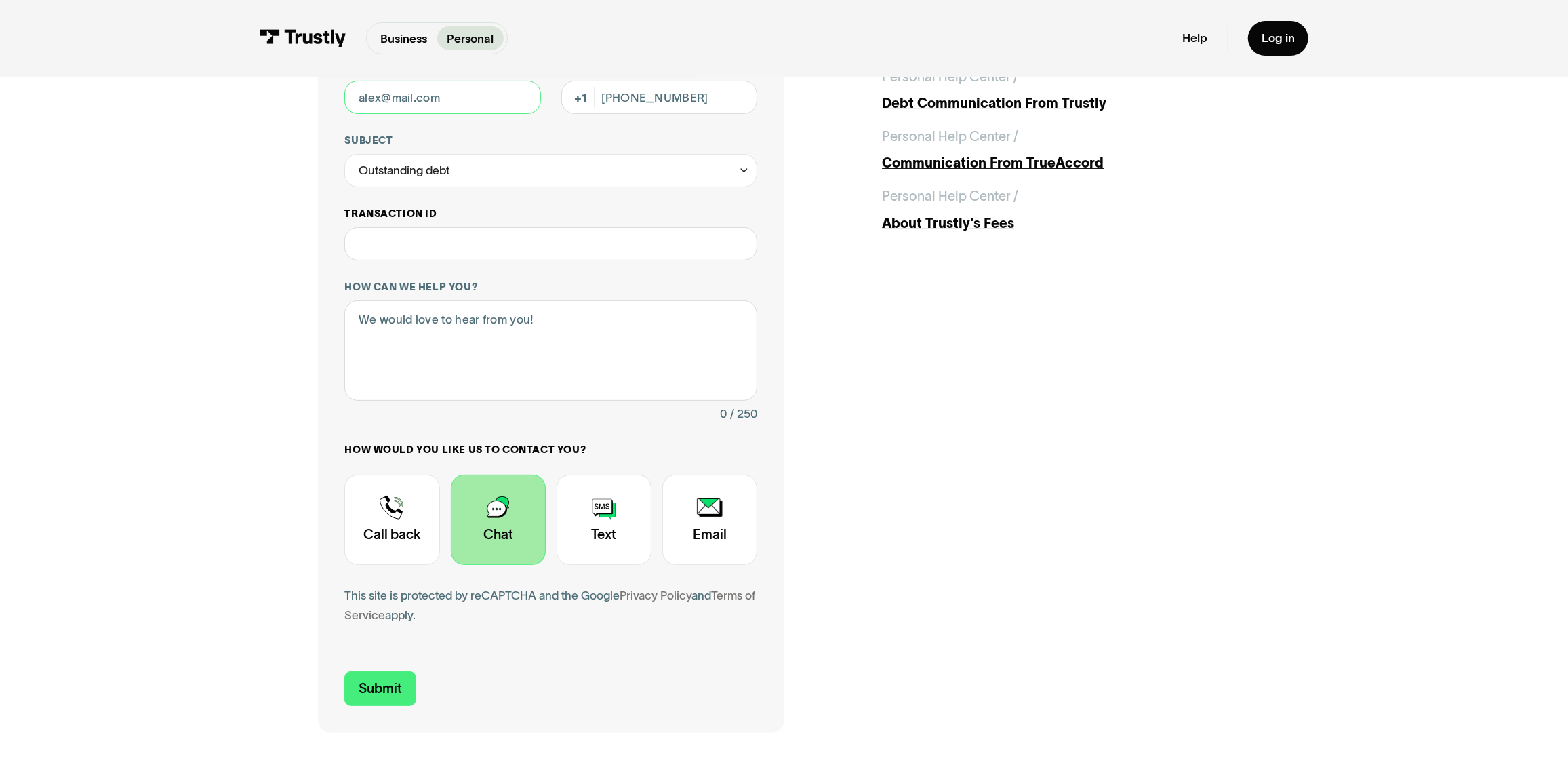
scroll to position [122, 0]
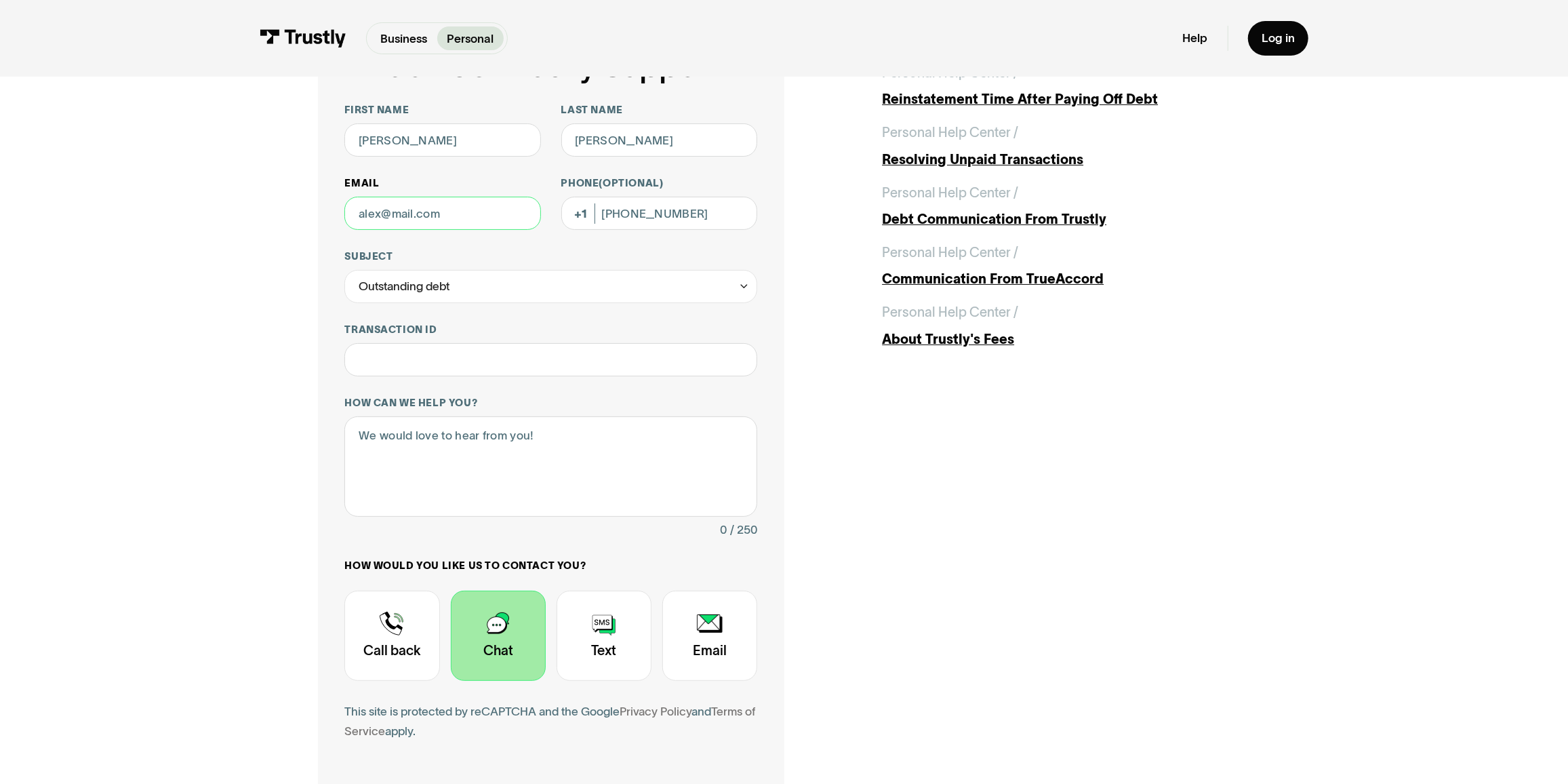
click at [414, 210] on input "Email" at bounding box center [442, 213] width 196 height 33
type input "mikecat00055@yahoo.com"
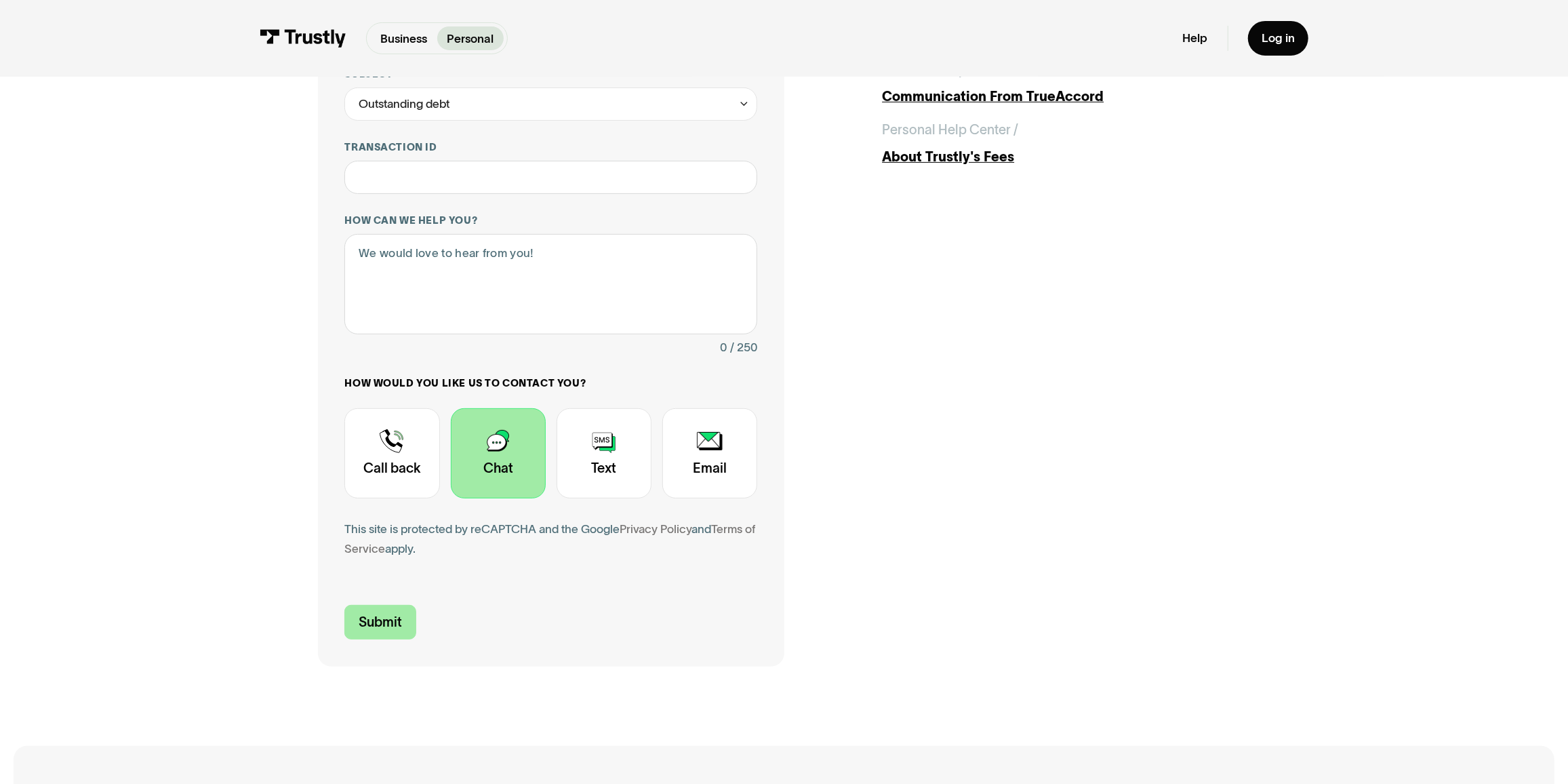
scroll to position [307, 0]
click at [361, 610] on input "Submit" at bounding box center [380, 620] width 71 height 35
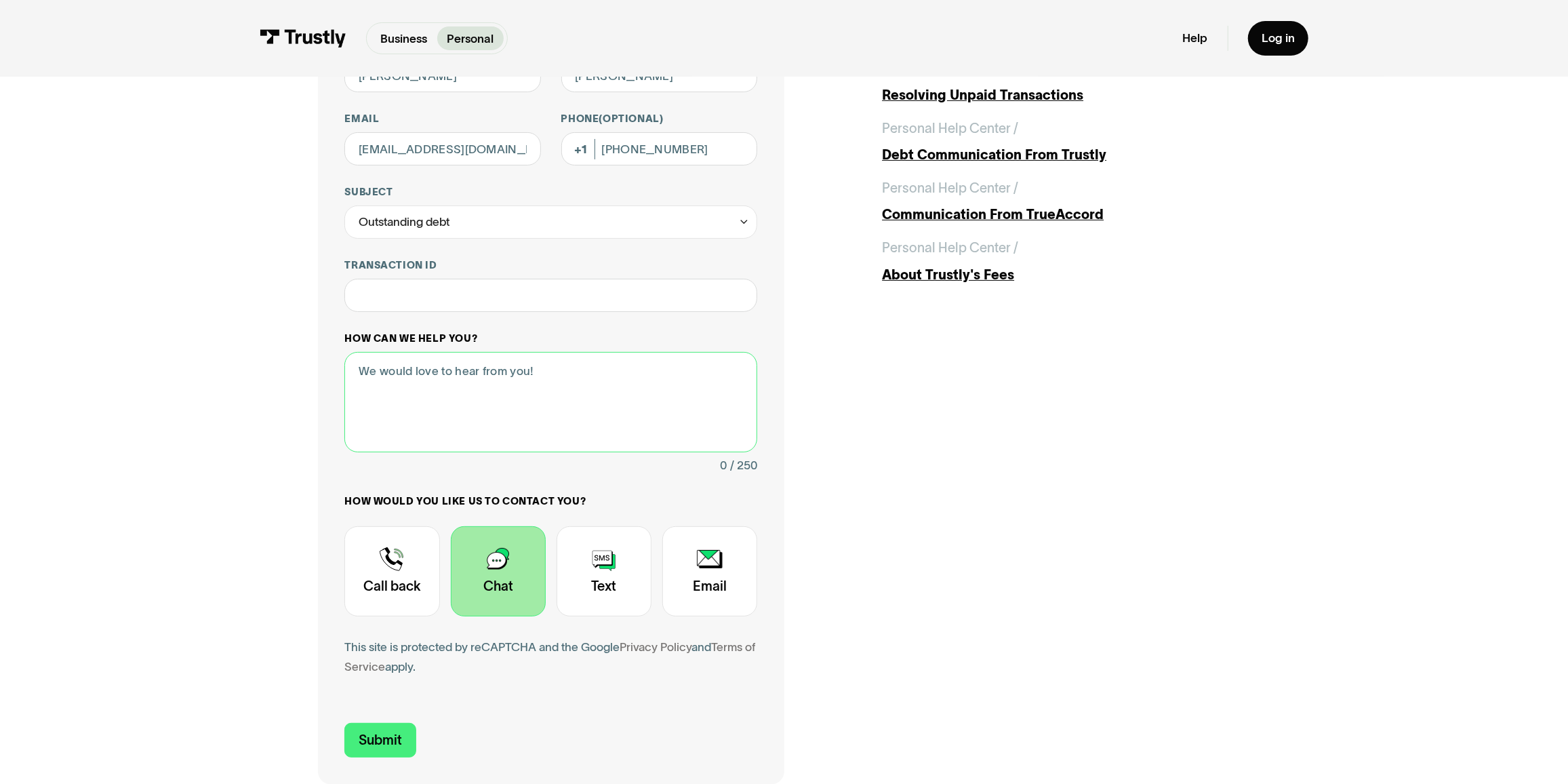
scroll to position [184, 0]
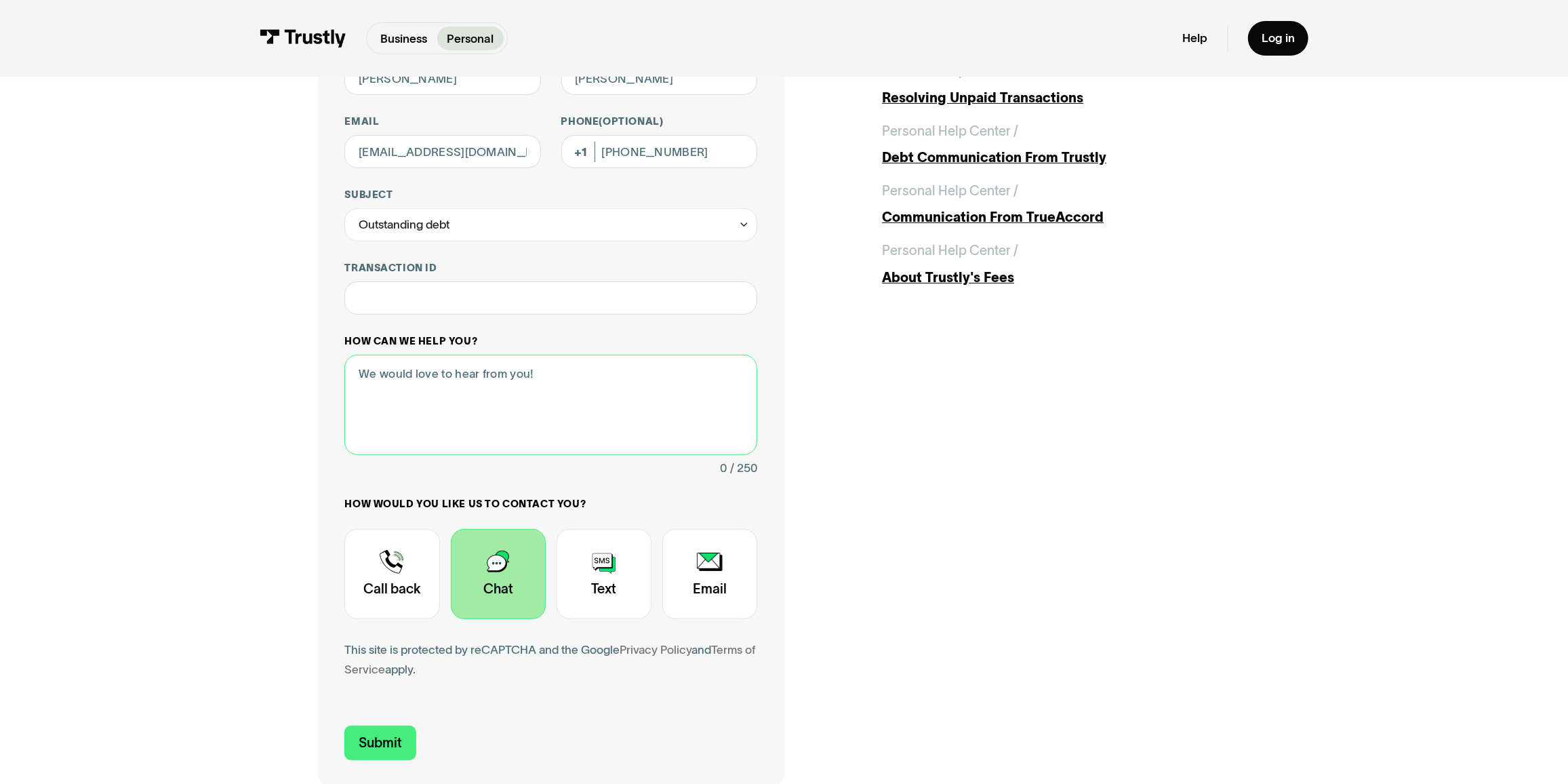
click at [460, 381] on textarea "How can we help you?" at bounding box center [551, 404] width 413 height 99
type textarea "Payment"
click at [379, 755] on input "Submit" at bounding box center [380, 743] width 71 height 35
type input "+19732879059"
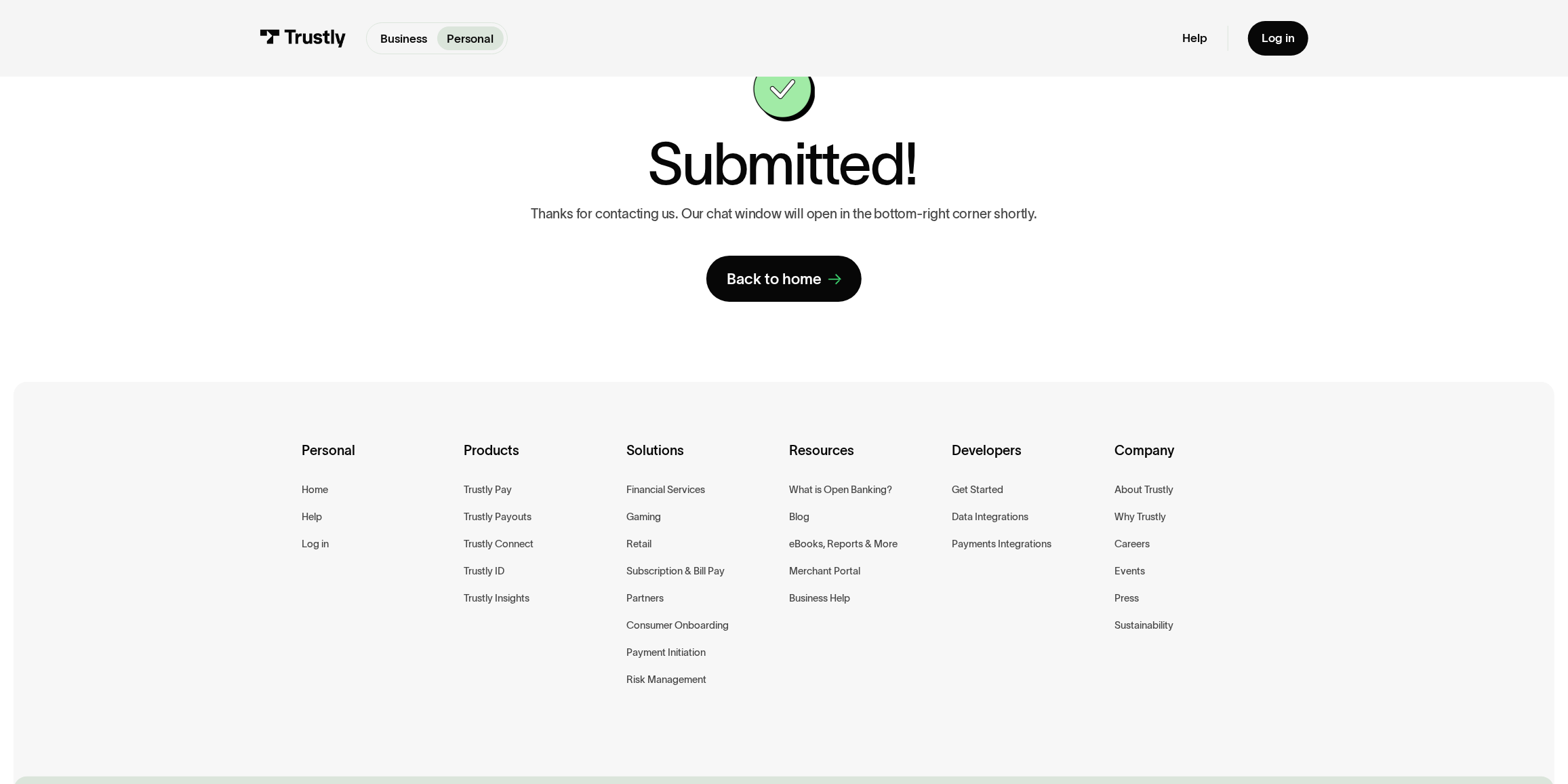
scroll to position [0, 0]
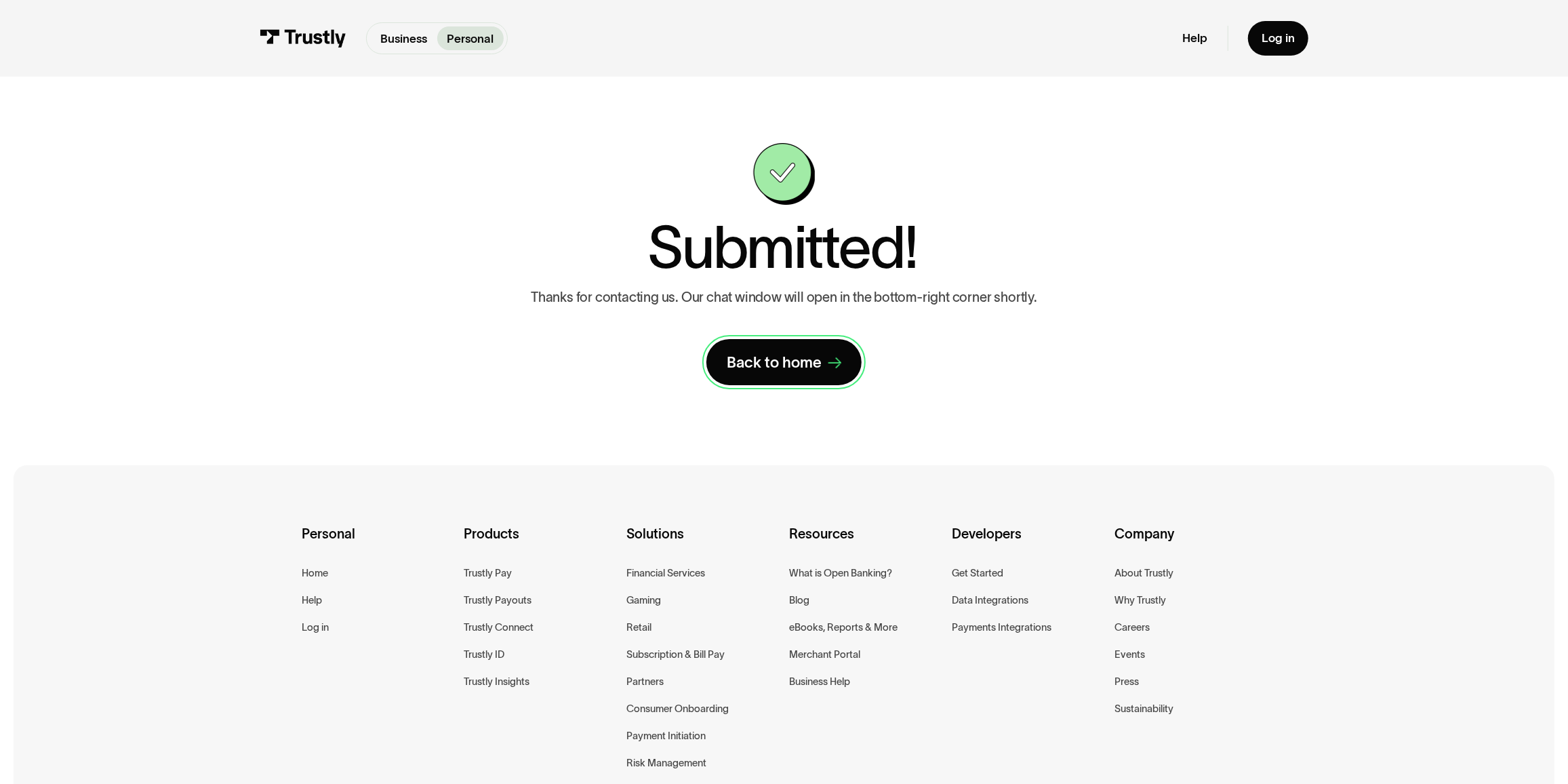
click at [810, 368] on div "Back to home" at bounding box center [774, 362] width 95 height 20
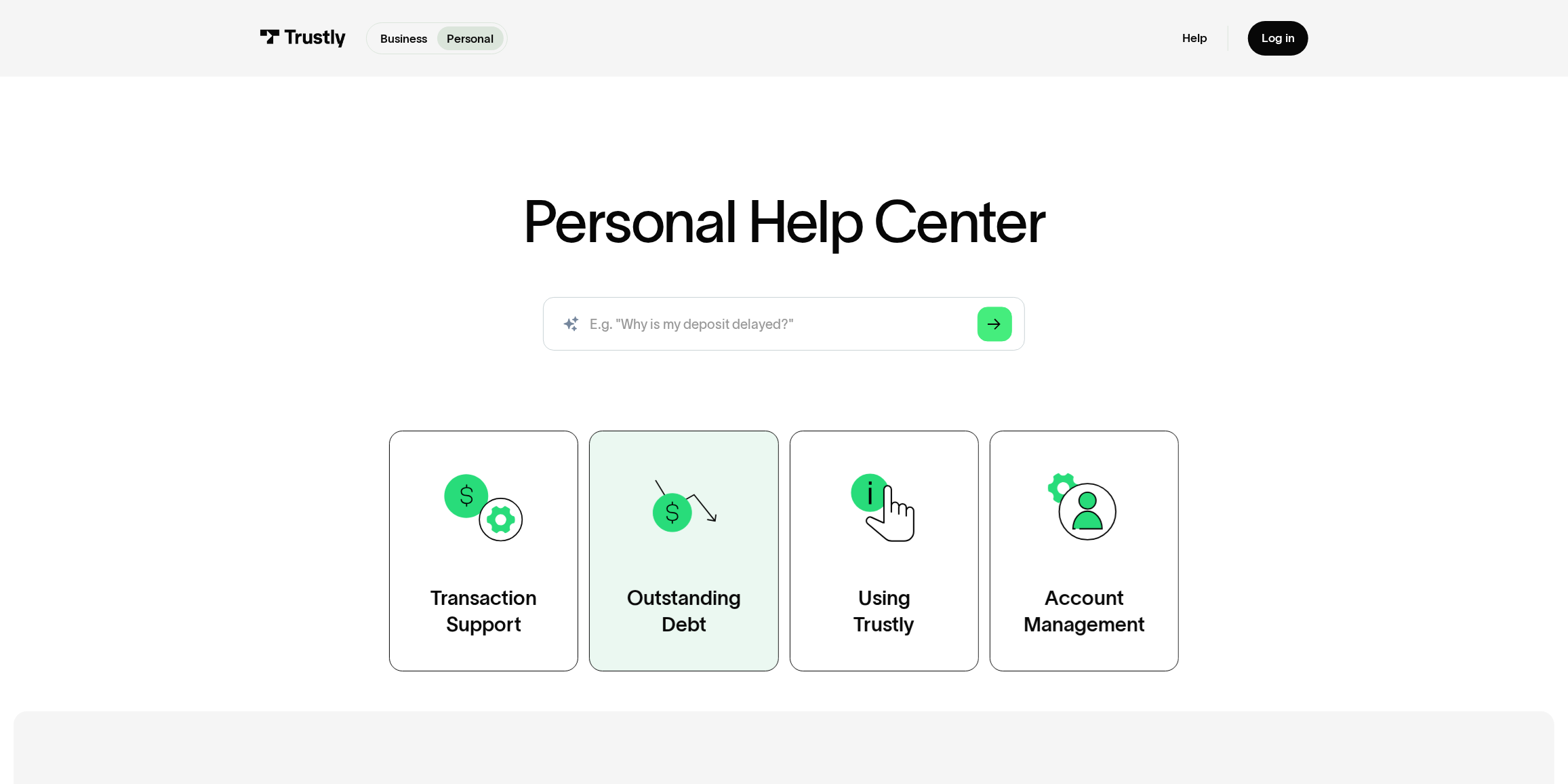
click at [675, 581] on link "Outstanding Debt" at bounding box center [684, 550] width 189 height 241
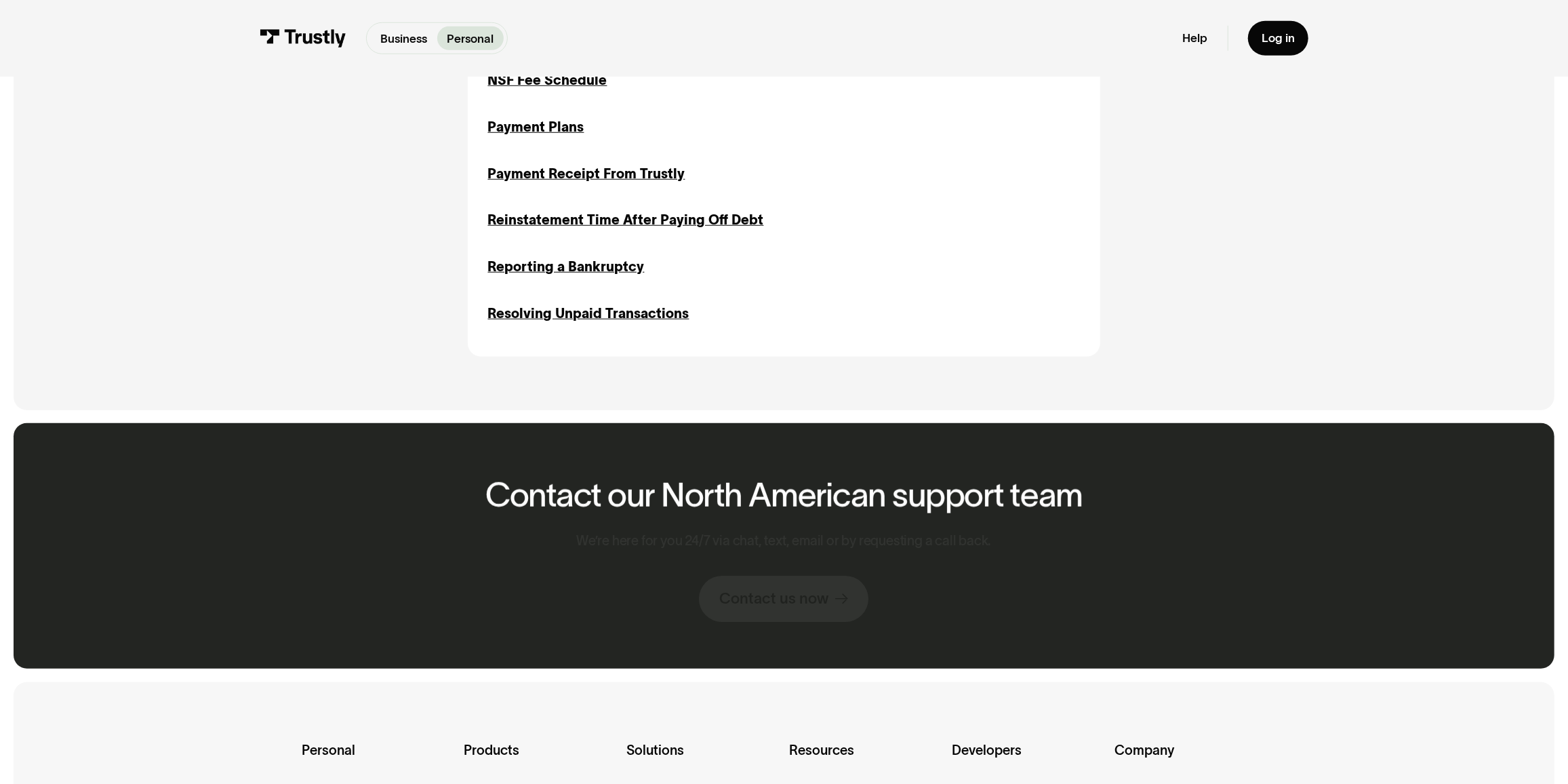
scroll to position [1171, 0]
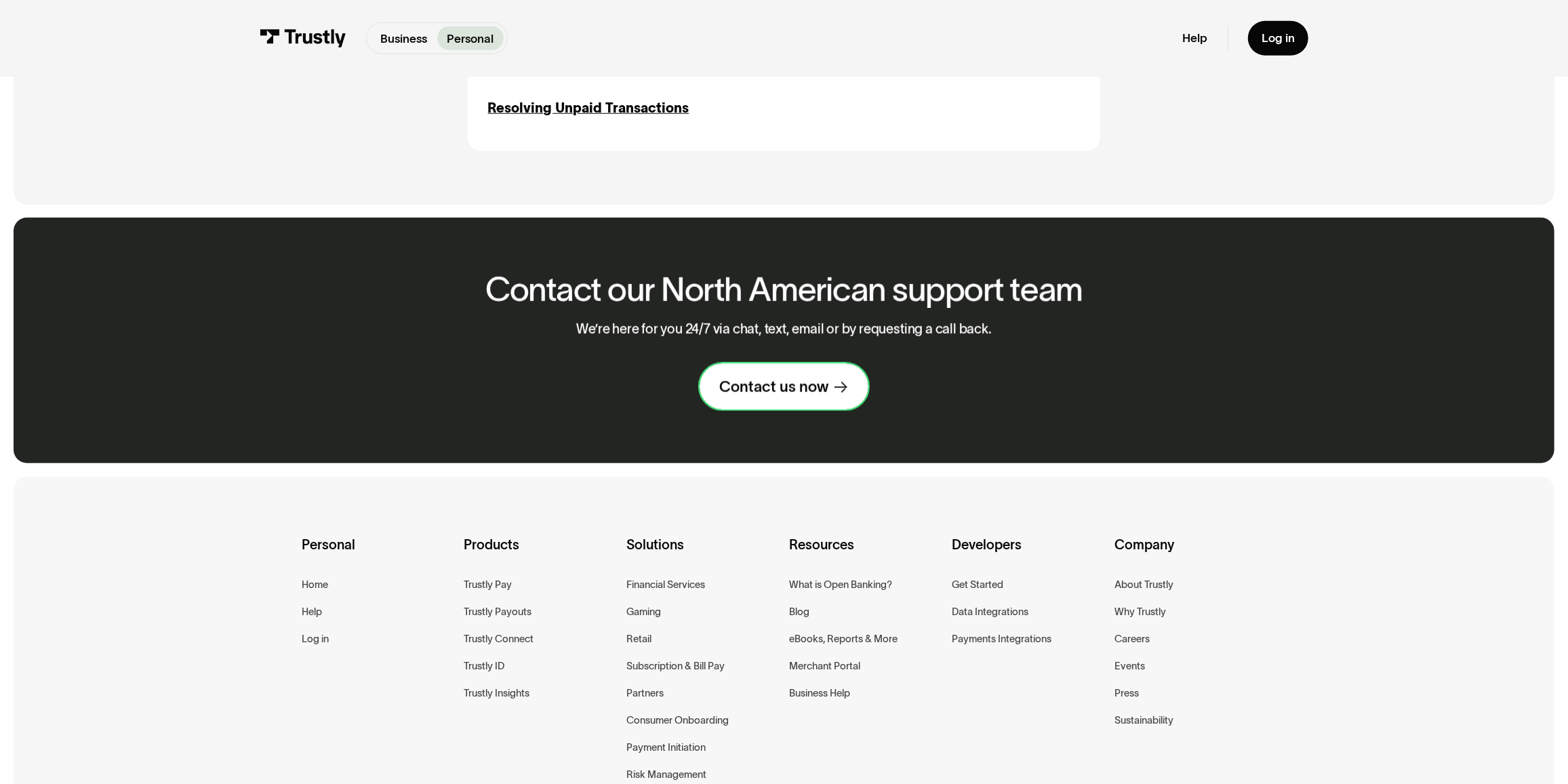
click at [828, 391] on div "Contact us now" at bounding box center [773, 386] width 109 height 20
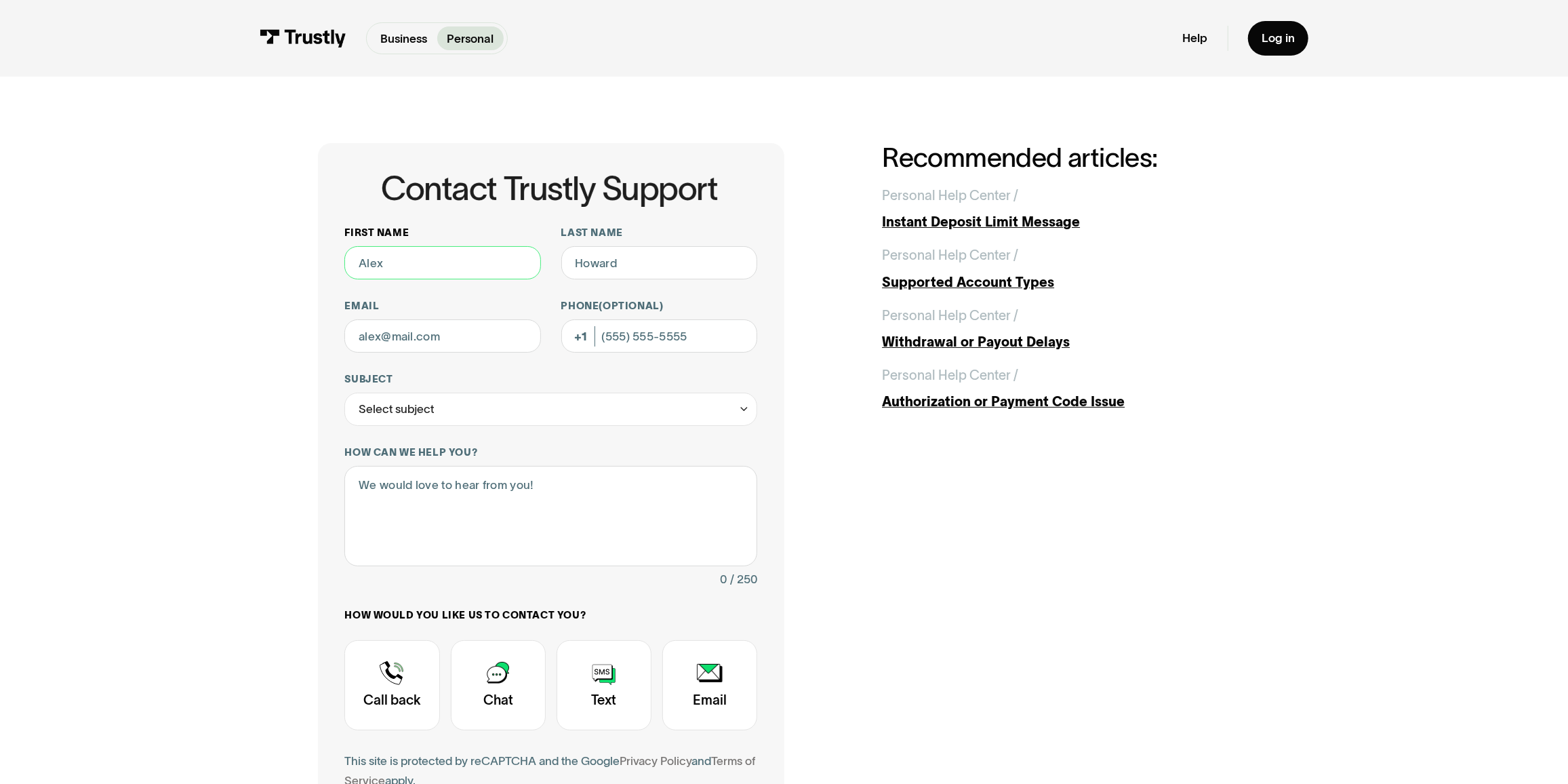
click at [428, 271] on input "First name" at bounding box center [442, 263] width 196 height 33
type input "[PERSON_NAME]"
type input "[EMAIL_ADDRESS][DOMAIN_NAME]"
type input "9732879059"
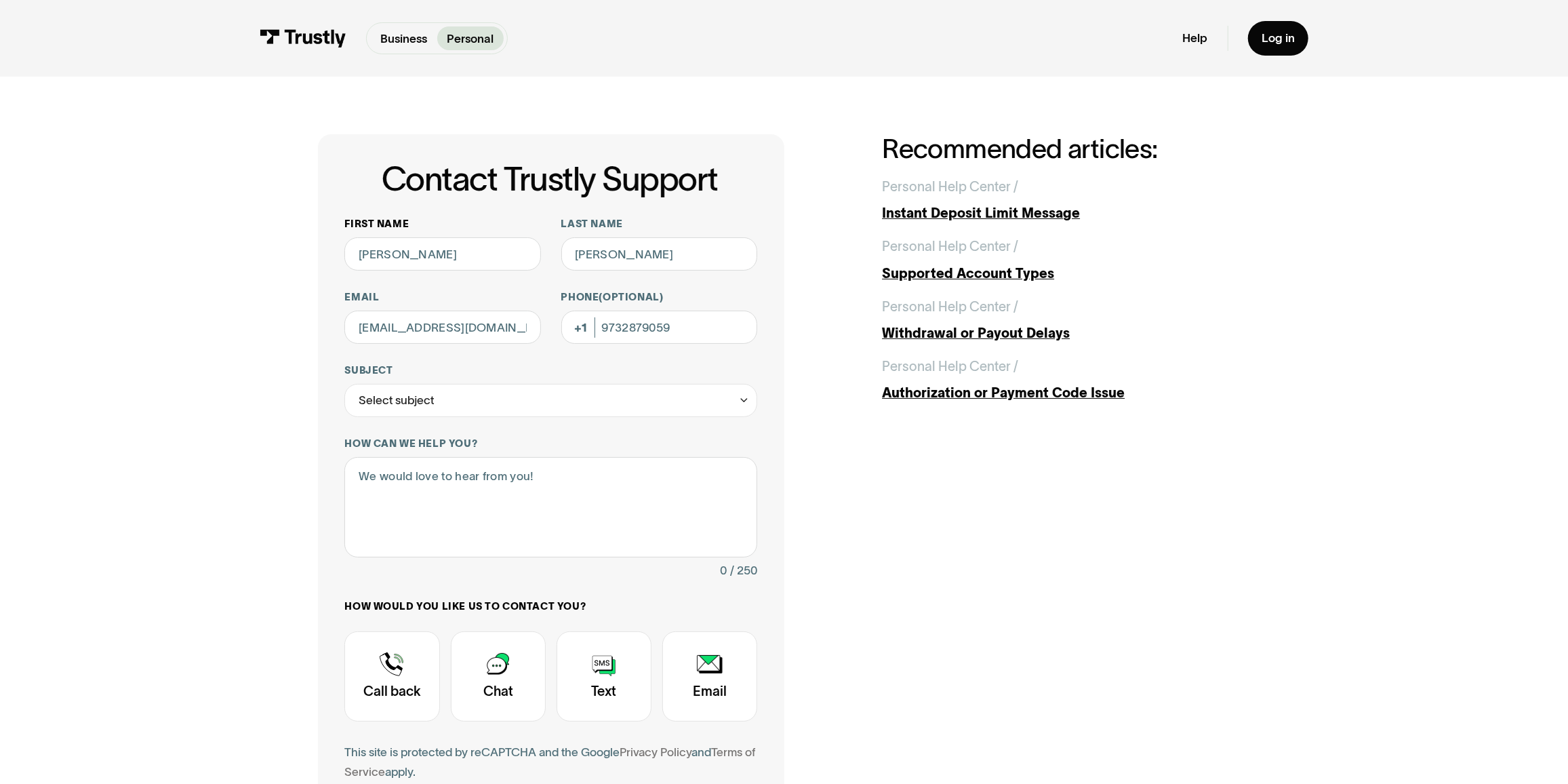
scroll to position [61, 0]
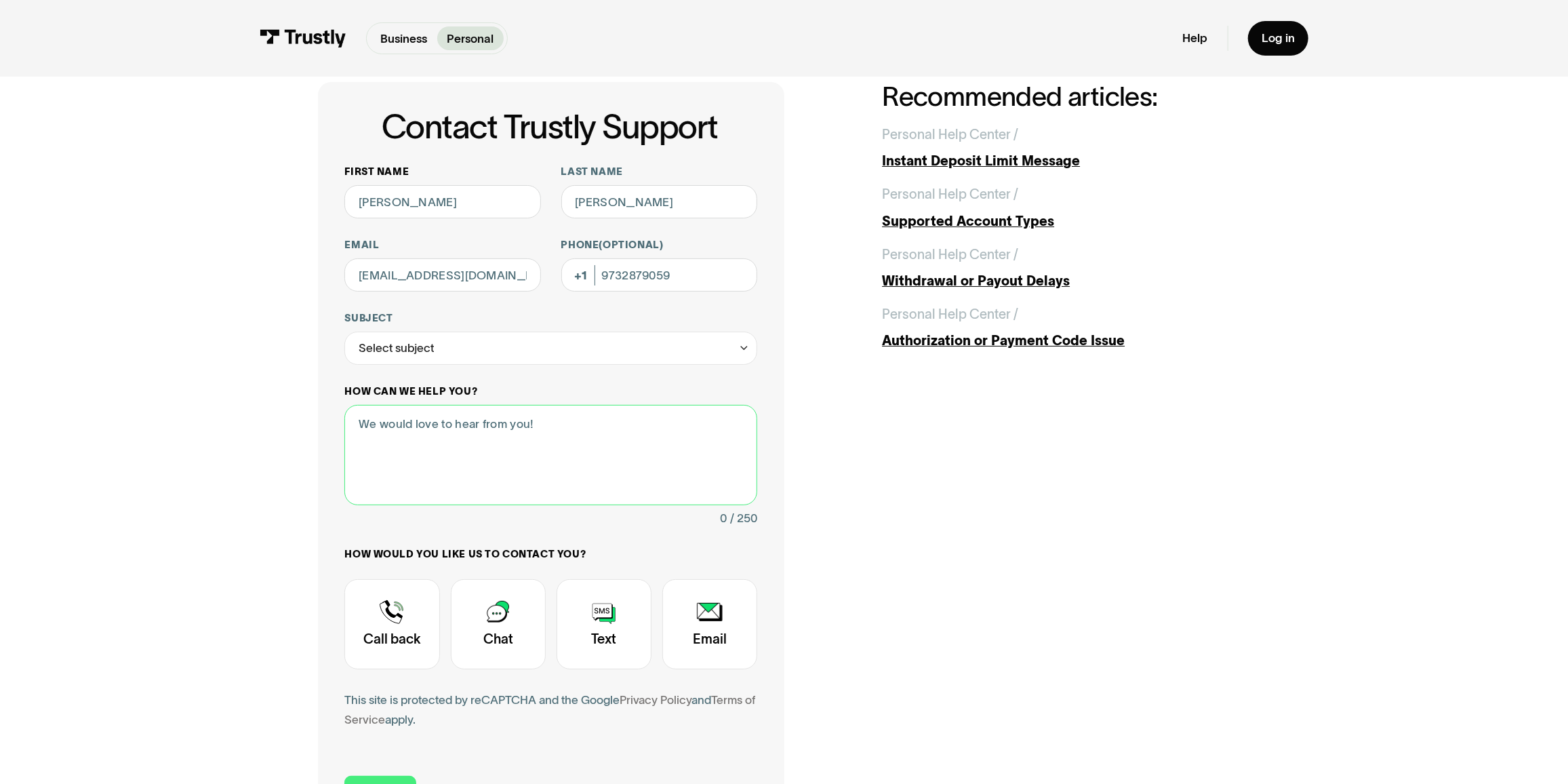
click at [478, 436] on textarea "How can we help you?" at bounding box center [551, 454] width 413 height 99
click at [485, 345] on div "Select subject" at bounding box center [551, 348] width 413 height 33
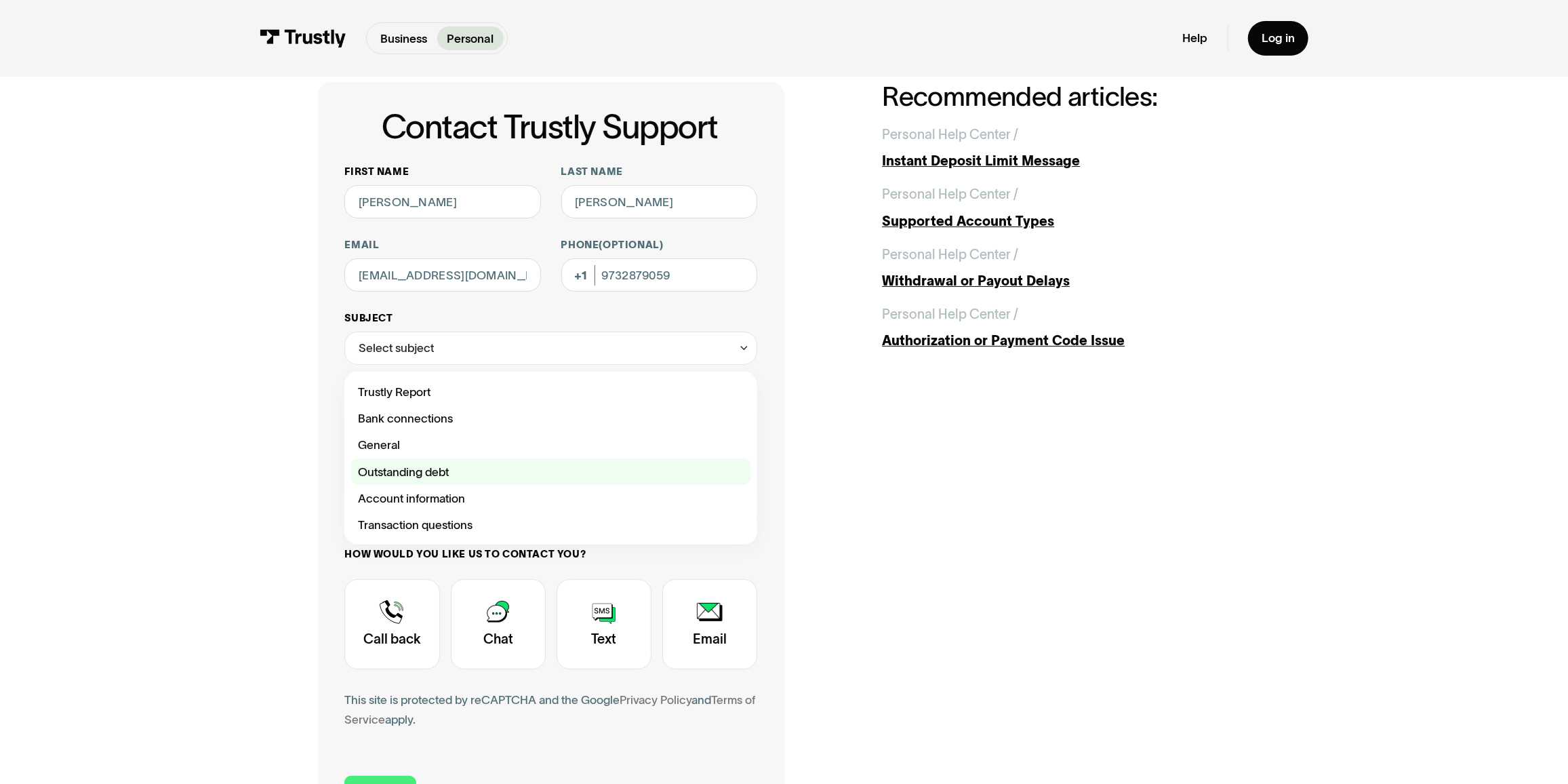
click at [426, 473] on div "Contact Trustly Support" at bounding box center [550, 471] width 400 height 26
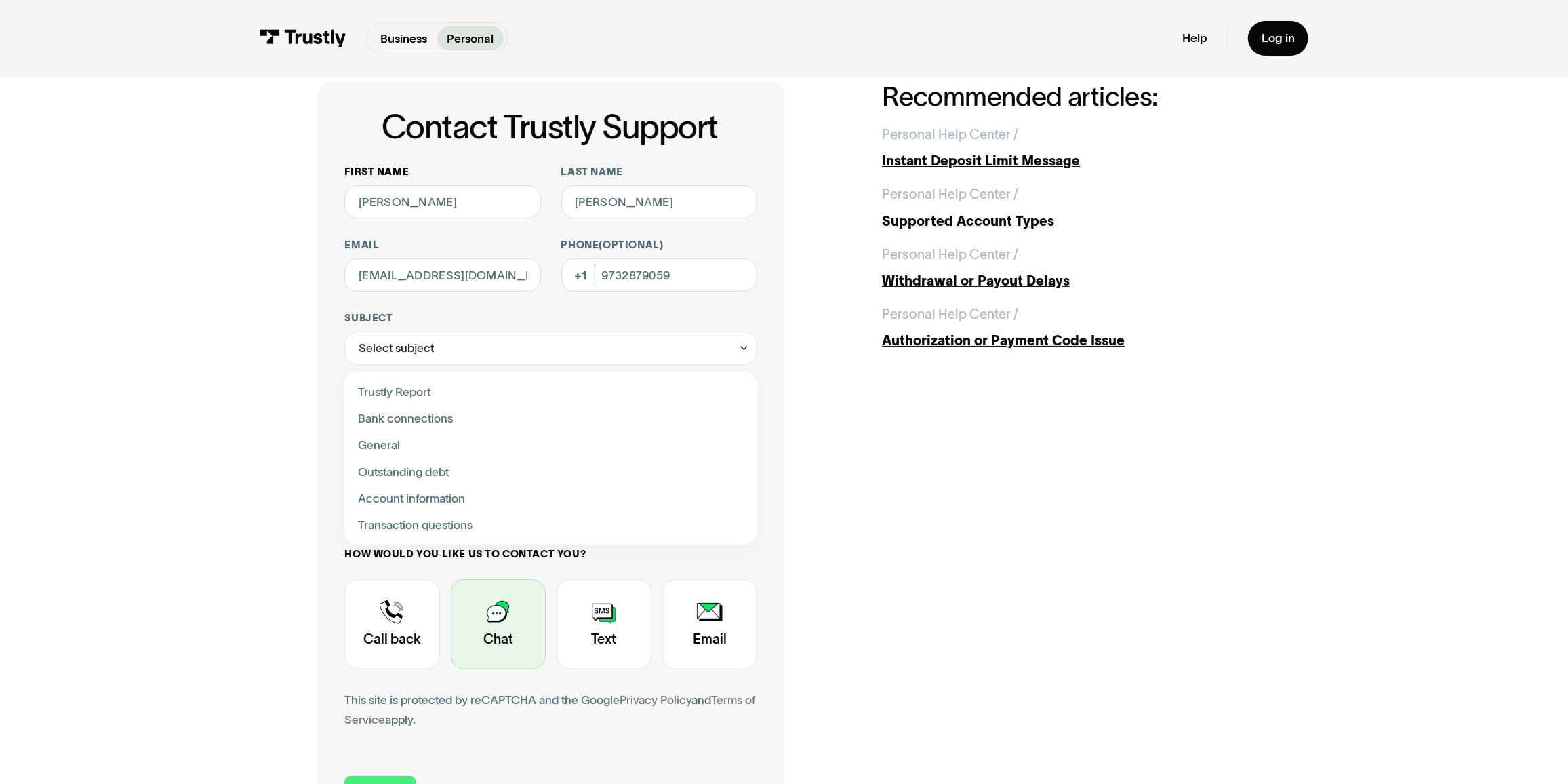
click at [520, 626] on div "Contact Trustly Support" at bounding box center [498, 624] width 95 height 91
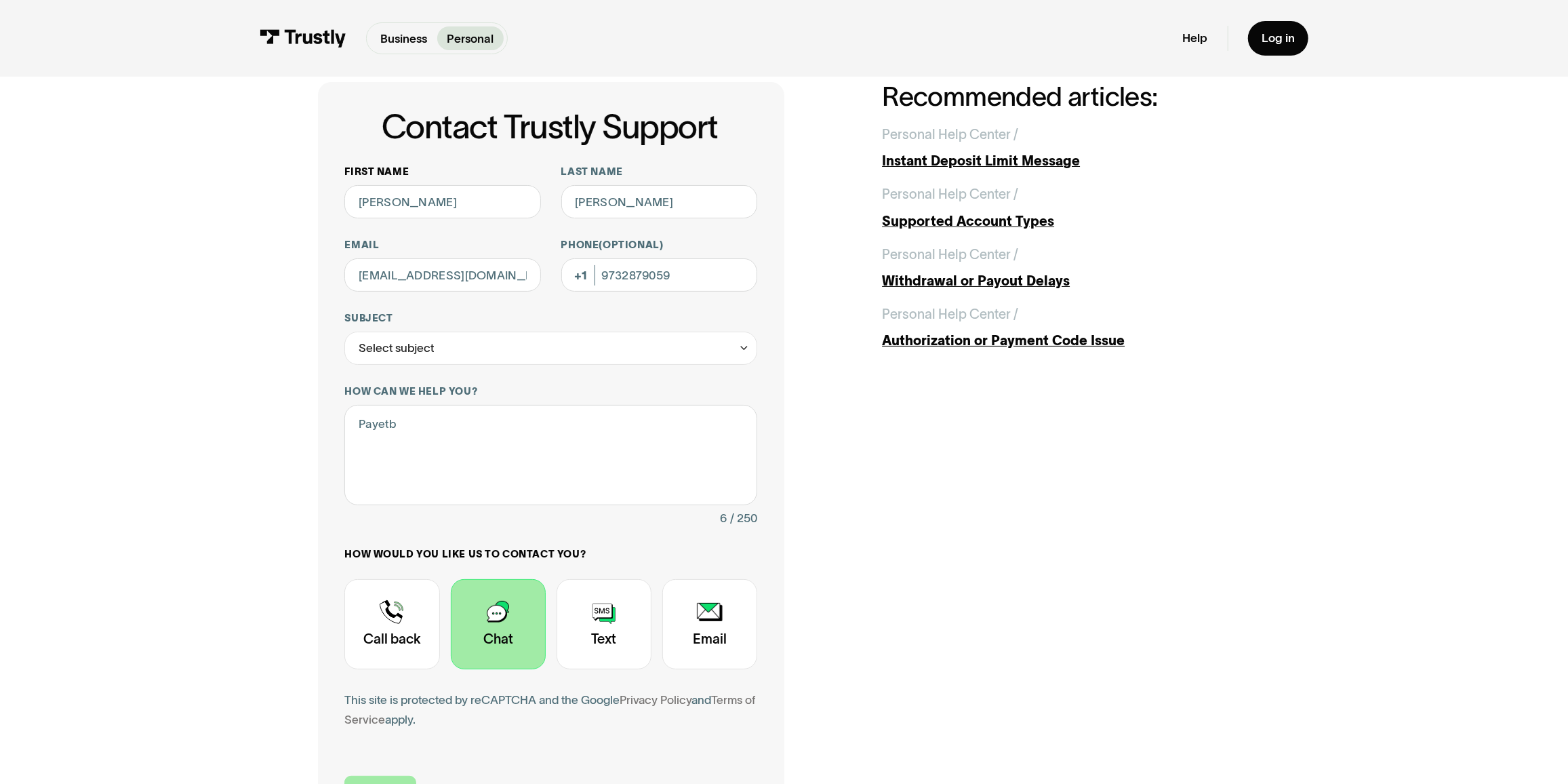
click at [379, 780] on input "Submit" at bounding box center [380, 793] width 71 height 35
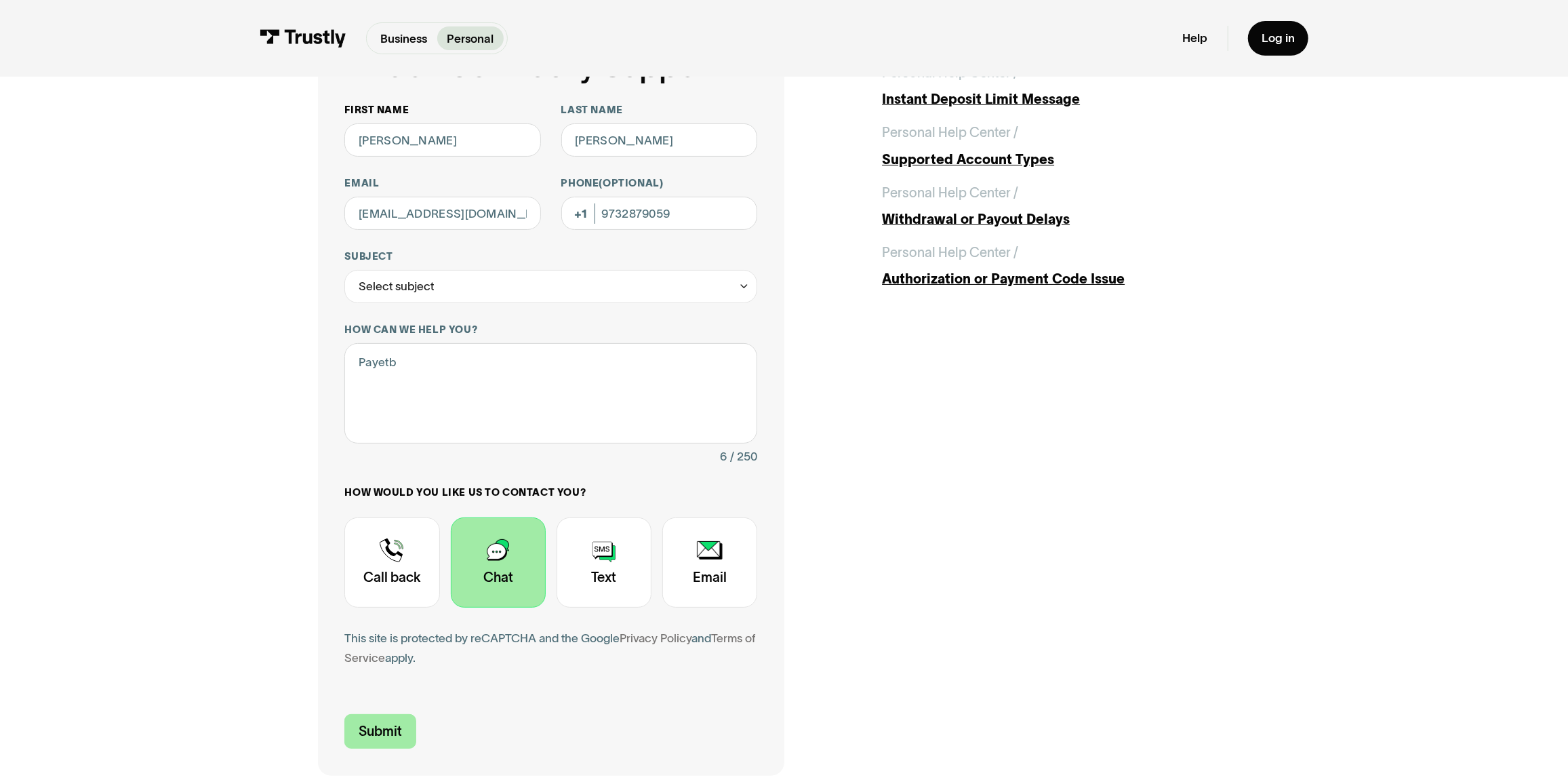
click at [379, 732] on input "Submit" at bounding box center [380, 732] width 71 height 35
click at [517, 366] on textarea "Payetb" at bounding box center [551, 392] width 413 height 99
click at [432, 286] on div "Select subject" at bounding box center [551, 287] width 413 height 33
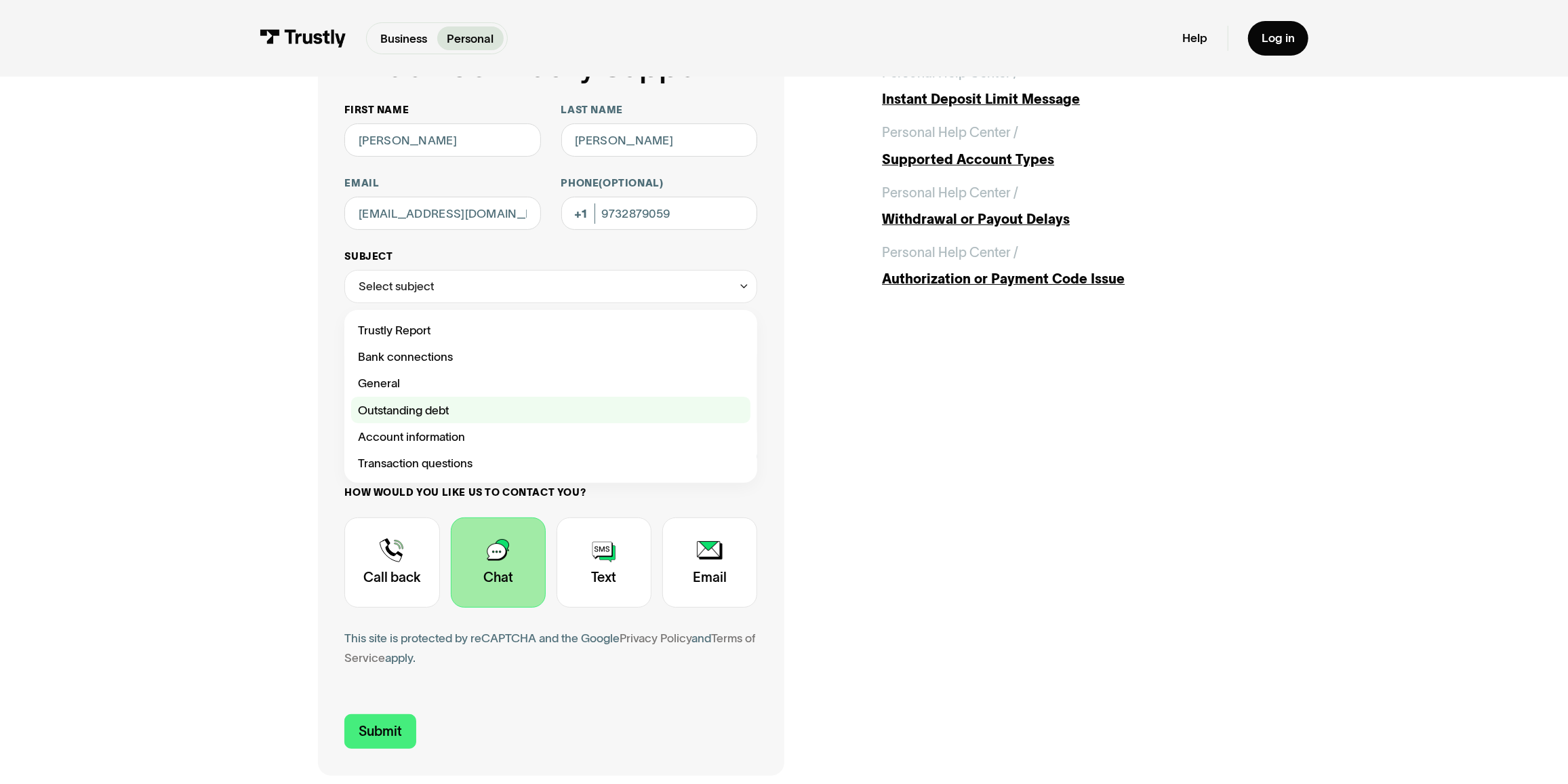
click at [414, 416] on div "Contact Trustly Support" at bounding box center [550, 409] width 400 height 26
click at [413, 415] on div "Contact Trustly Support" at bounding box center [550, 409] width 400 height 26
click at [413, 412] on div "Contact Trustly Support" at bounding box center [550, 409] width 400 height 26
click at [447, 413] on div "Contact Trustly Support" at bounding box center [550, 409] width 400 height 26
drag, startPoint x: 467, startPoint y: 410, endPoint x: 558, endPoint y: 410, distance: 91.0
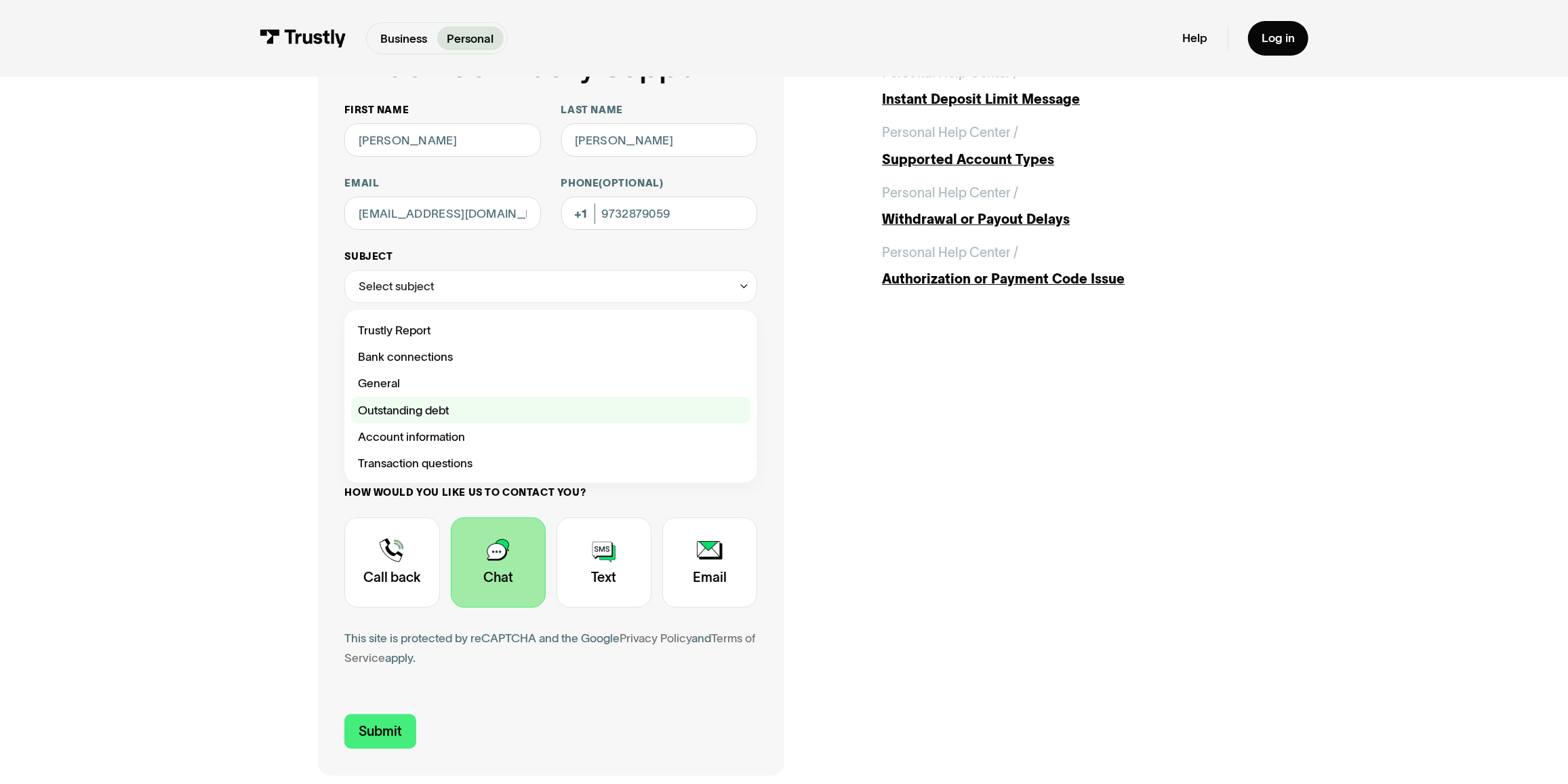
click at [469, 410] on div "Contact Trustly Support" at bounding box center [550, 409] width 400 height 26
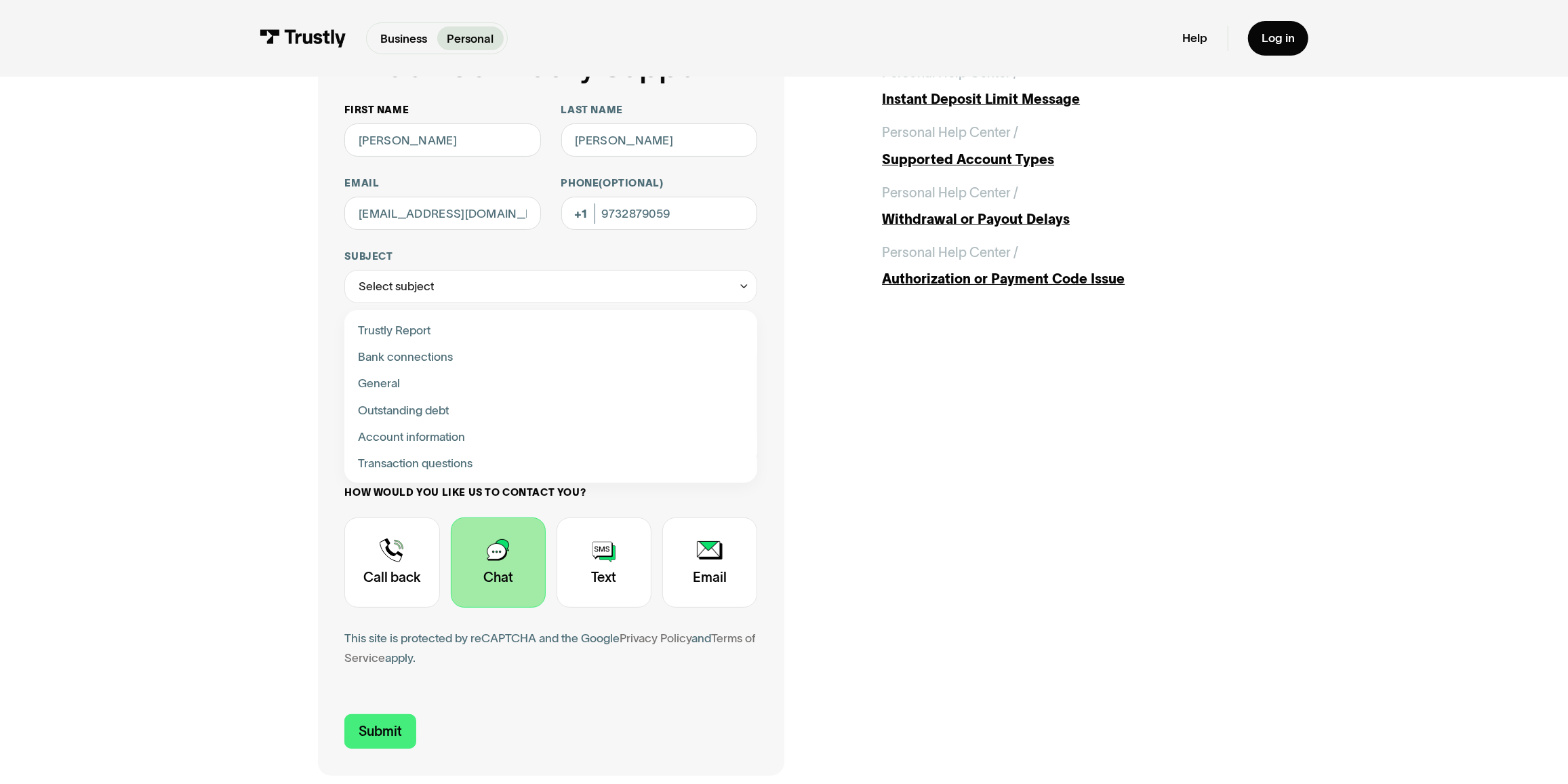
click at [867, 416] on div "Contact Trustly Support First name Michael Last name Catalano Email mikecat0005…" at bounding box center [783, 398] width 932 height 755
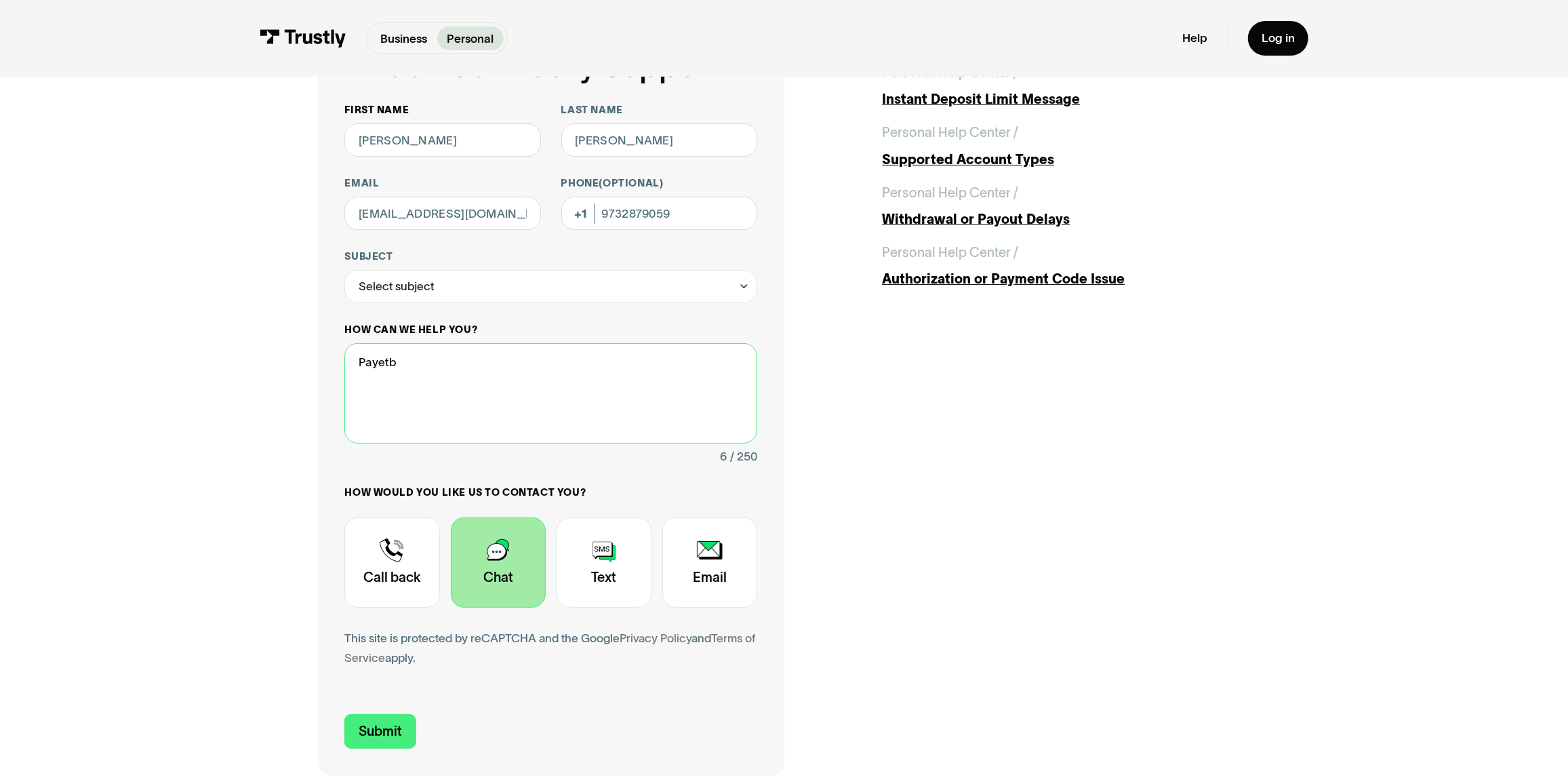
click at [428, 391] on textarea "Payetb" at bounding box center [551, 392] width 413 height 99
type textarea "Payment"
click at [385, 735] on input "Submit" at bounding box center [380, 732] width 71 height 35
click at [510, 277] on div "Select subject" at bounding box center [551, 287] width 413 height 33
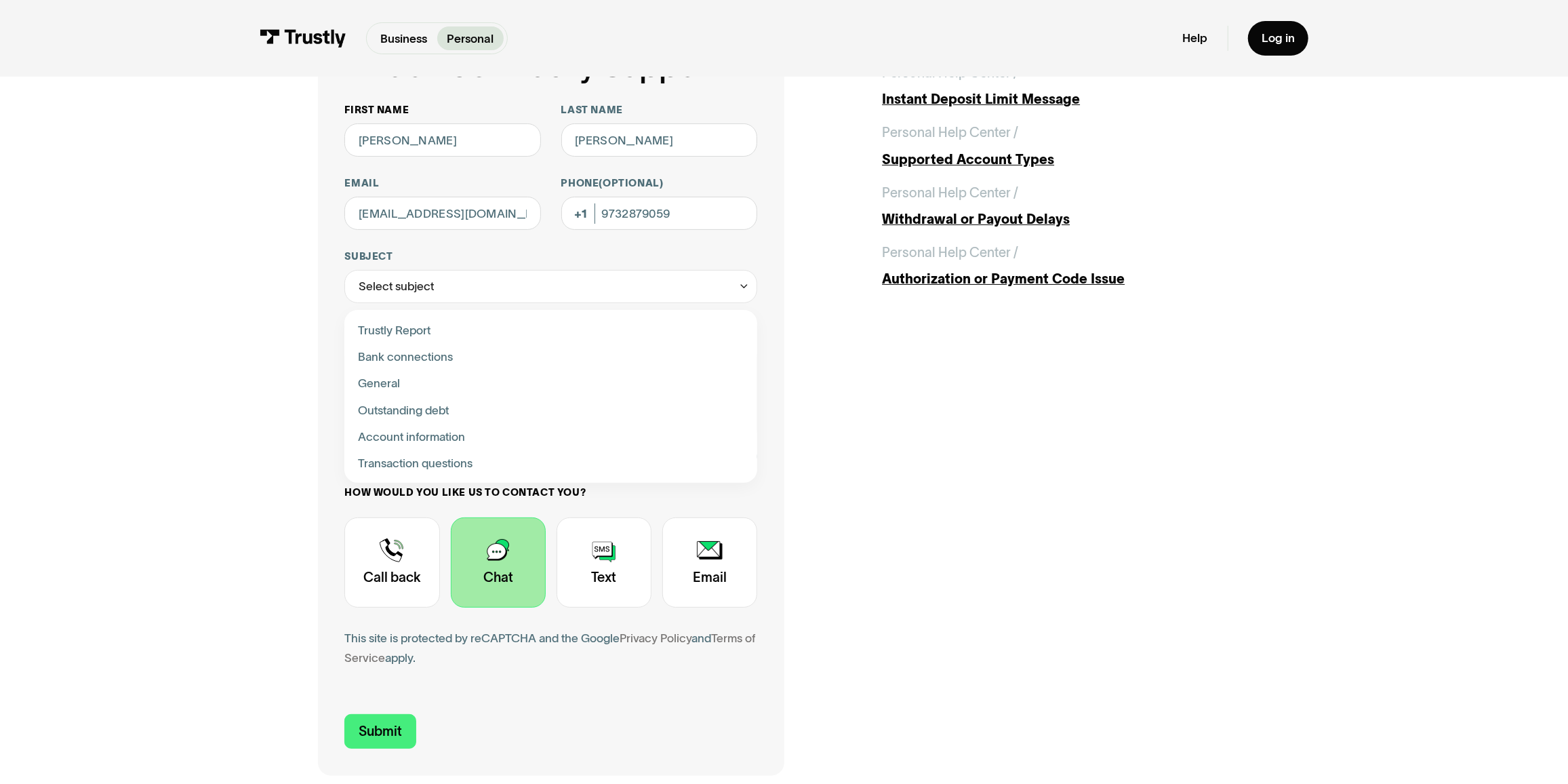
click at [419, 351] on div "Contact Trustly Support" at bounding box center [550, 356] width 400 height 26
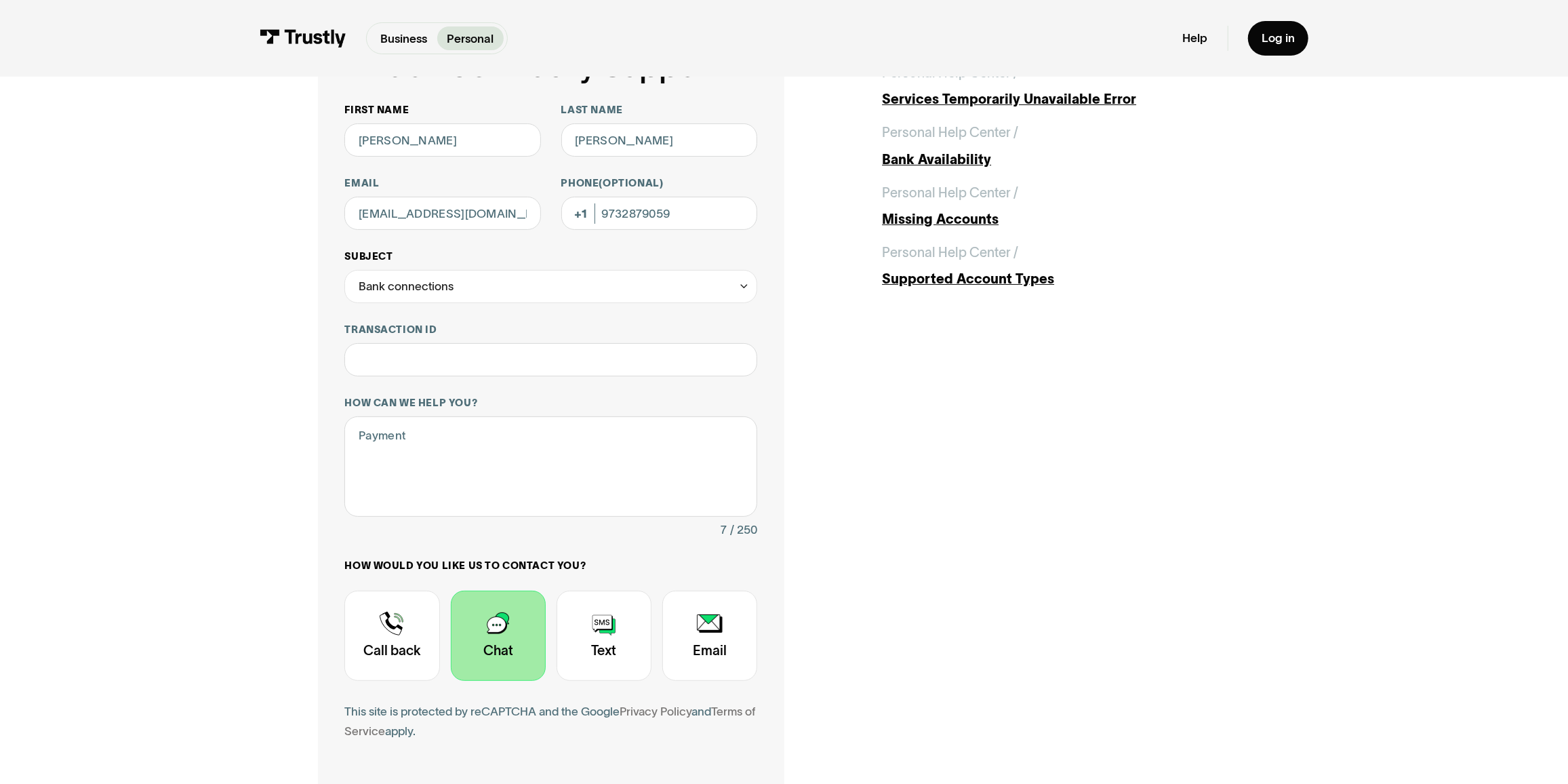
click at [438, 294] on div "Bank connections" at bounding box center [405, 285] width 95 height 20
click at [411, 408] on div "Contact Trustly Support" at bounding box center [550, 409] width 400 height 26
type input "**********"
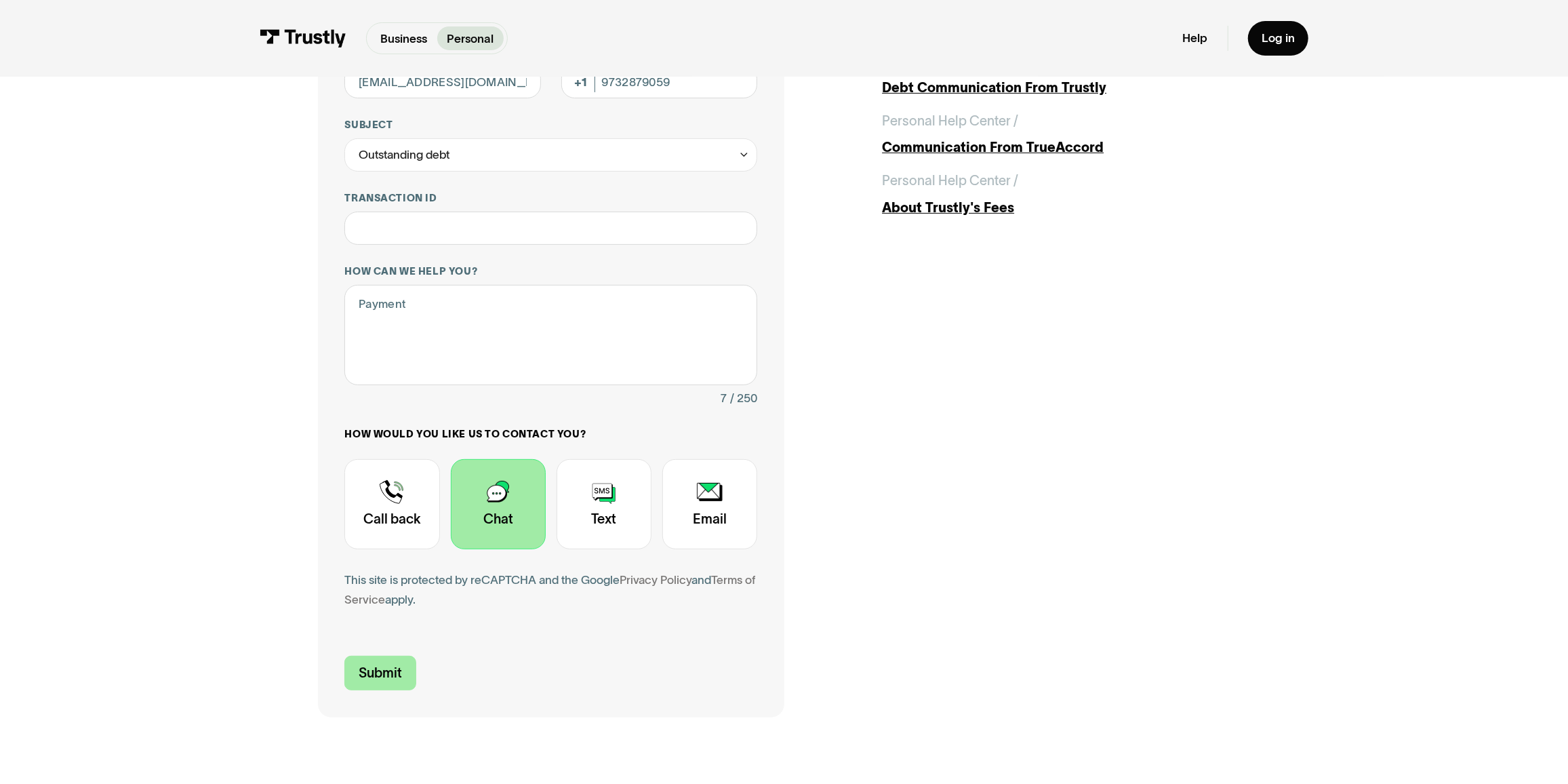
scroll to position [369, 0]
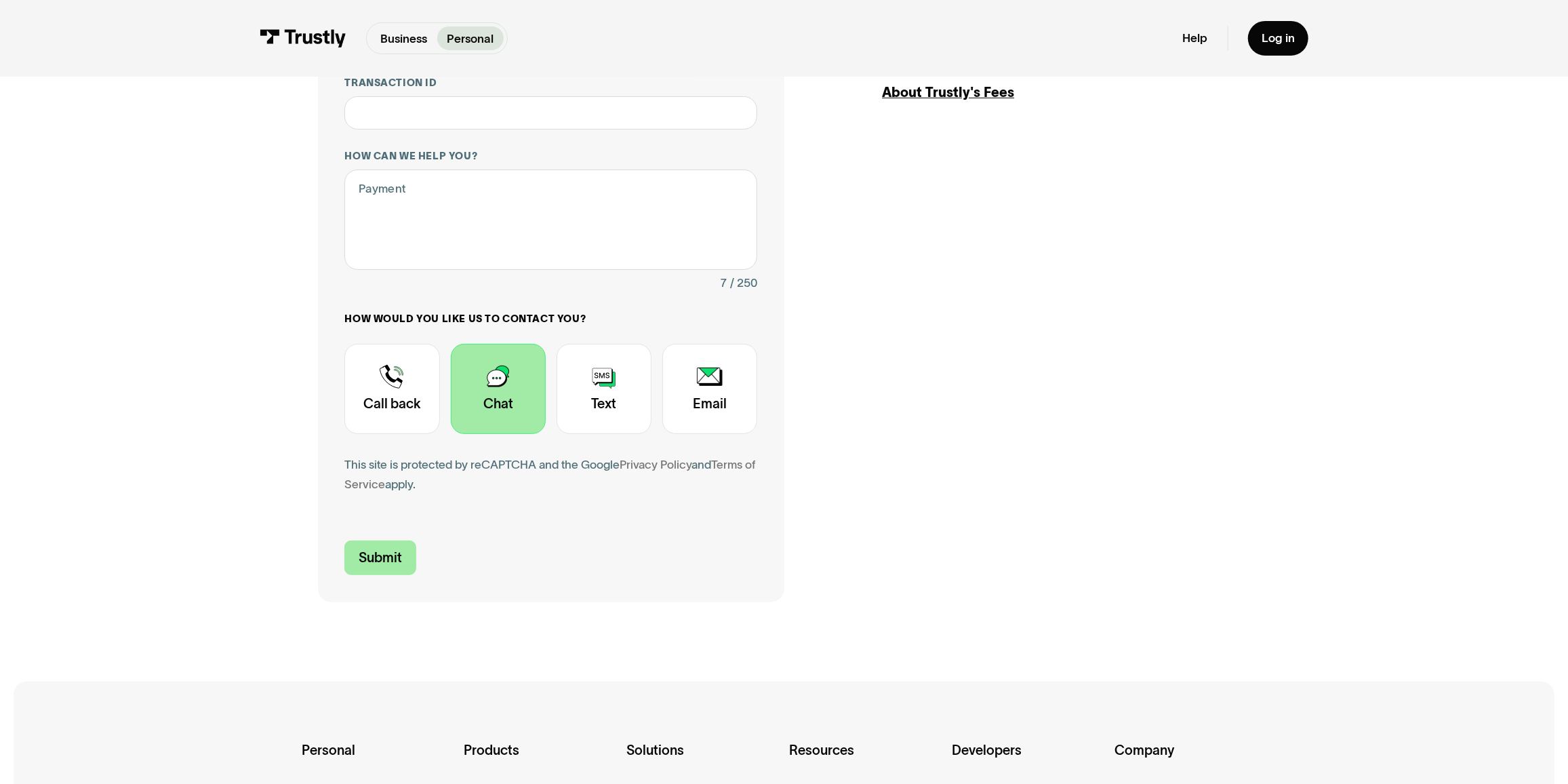
click at [388, 565] on input "Submit" at bounding box center [380, 558] width 71 height 35
type input "+19732879059"
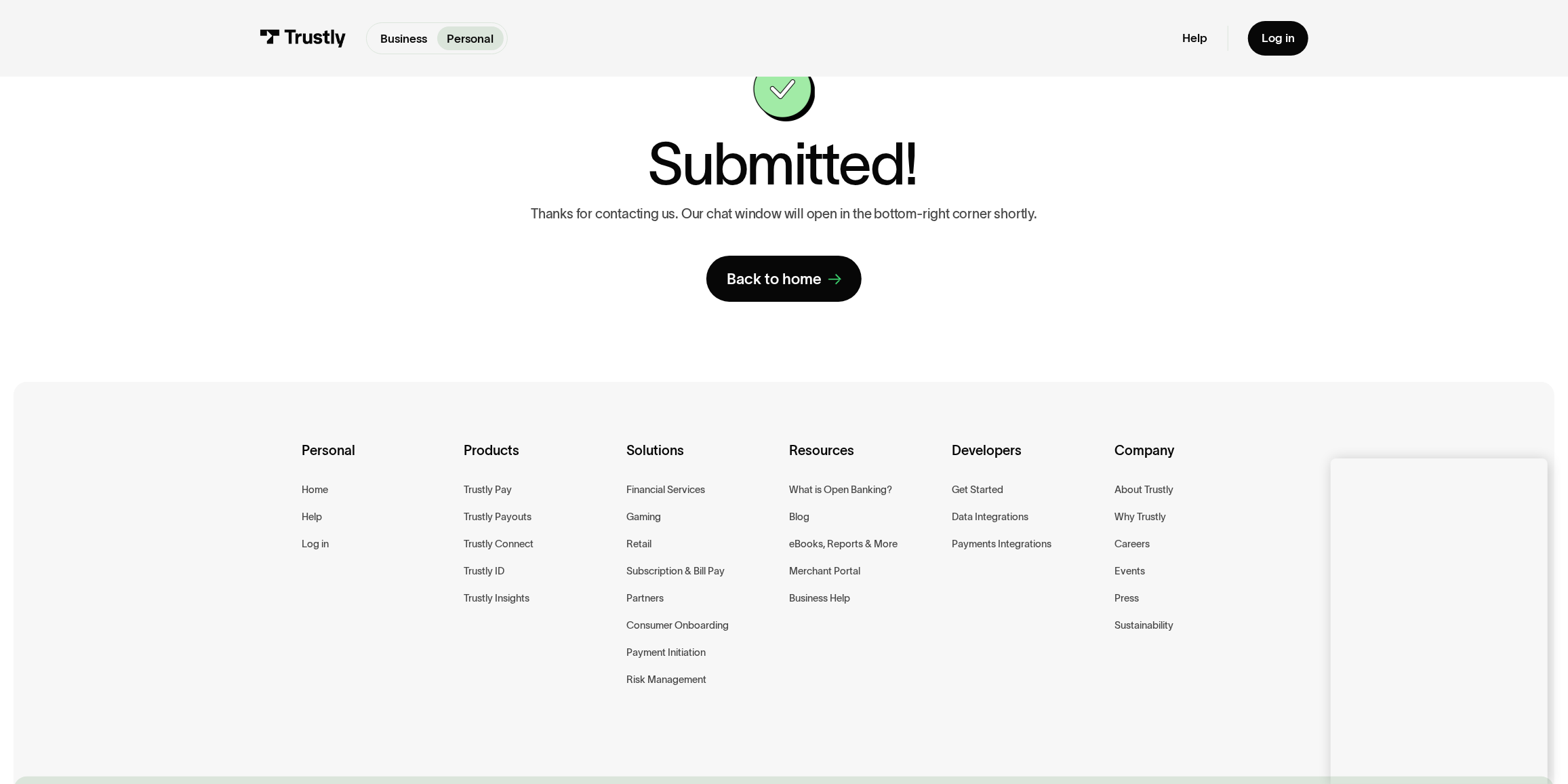
scroll to position [22, 0]
